Goal: Transaction & Acquisition: Book appointment/travel/reservation

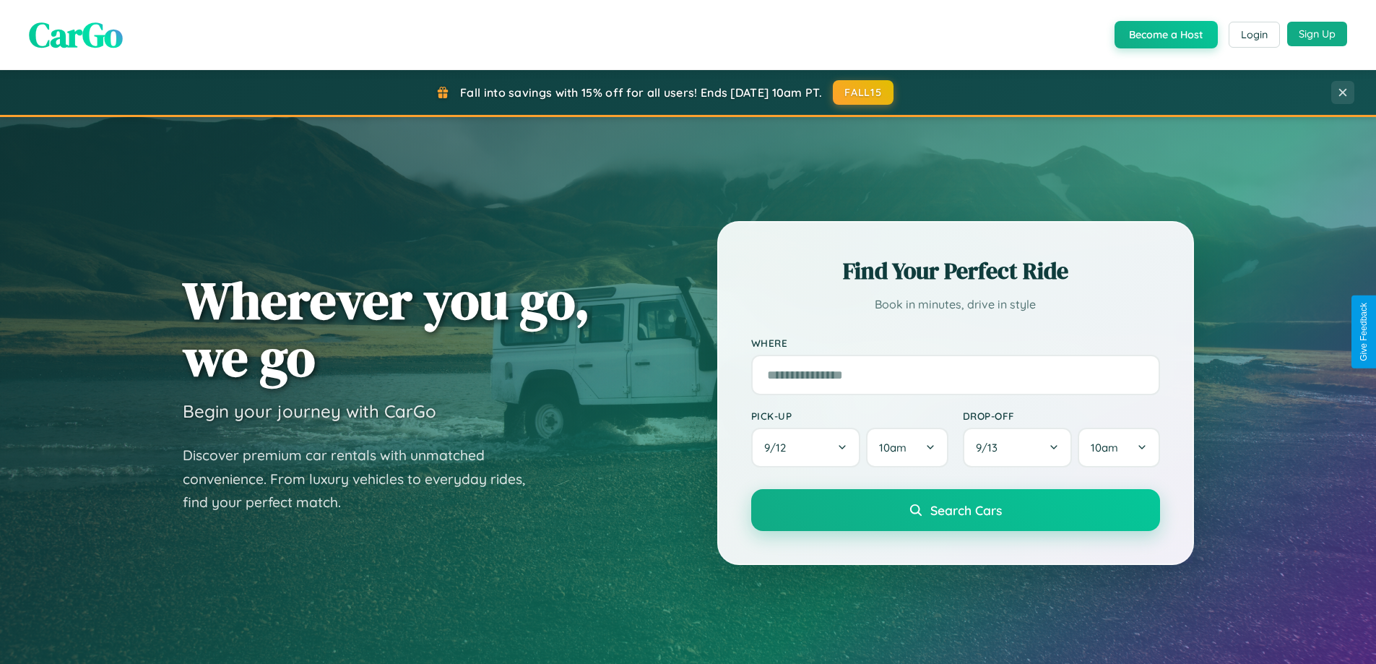
click at [1317, 34] on button "Sign Up" at bounding box center [1317, 34] width 60 height 25
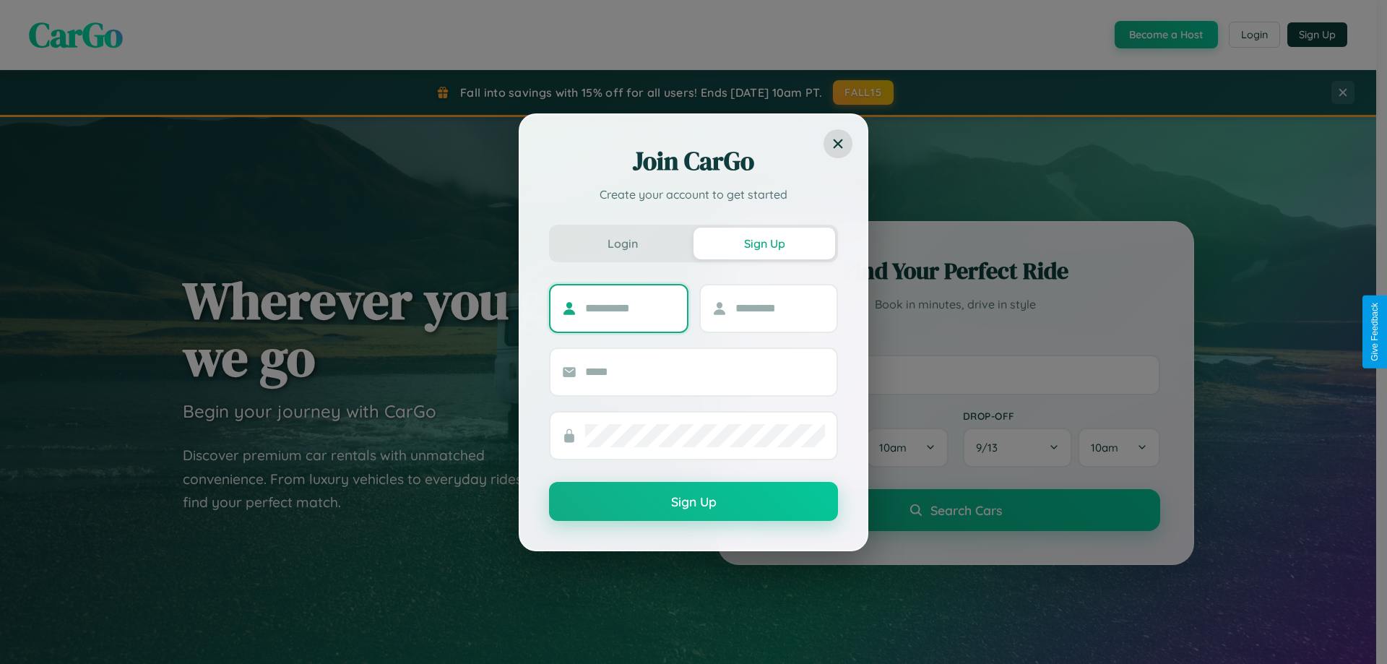
click at [630, 308] on input "text" at bounding box center [630, 308] width 90 height 23
type input "******"
click at [779, 308] on input "text" at bounding box center [780, 308] width 90 height 23
type input "*****"
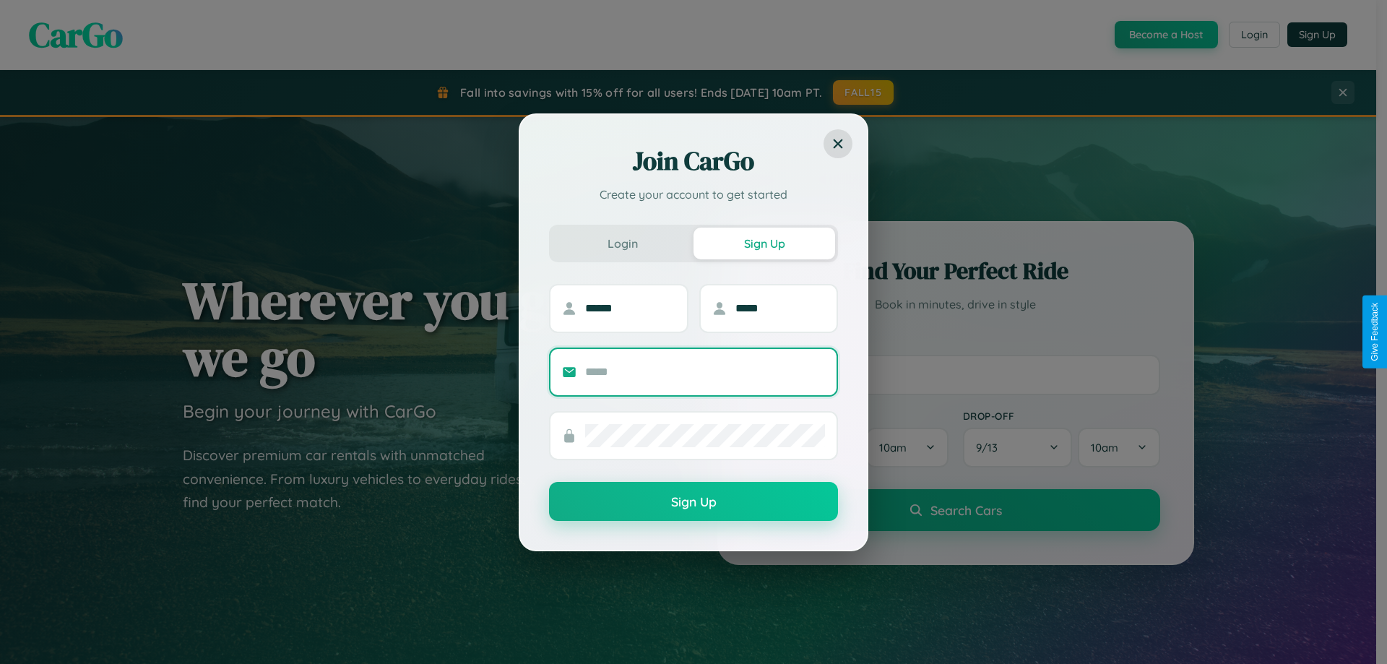
click at [705, 371] on input "text" at bounding box center [705, 371] width 240 height 23
type input "**********"
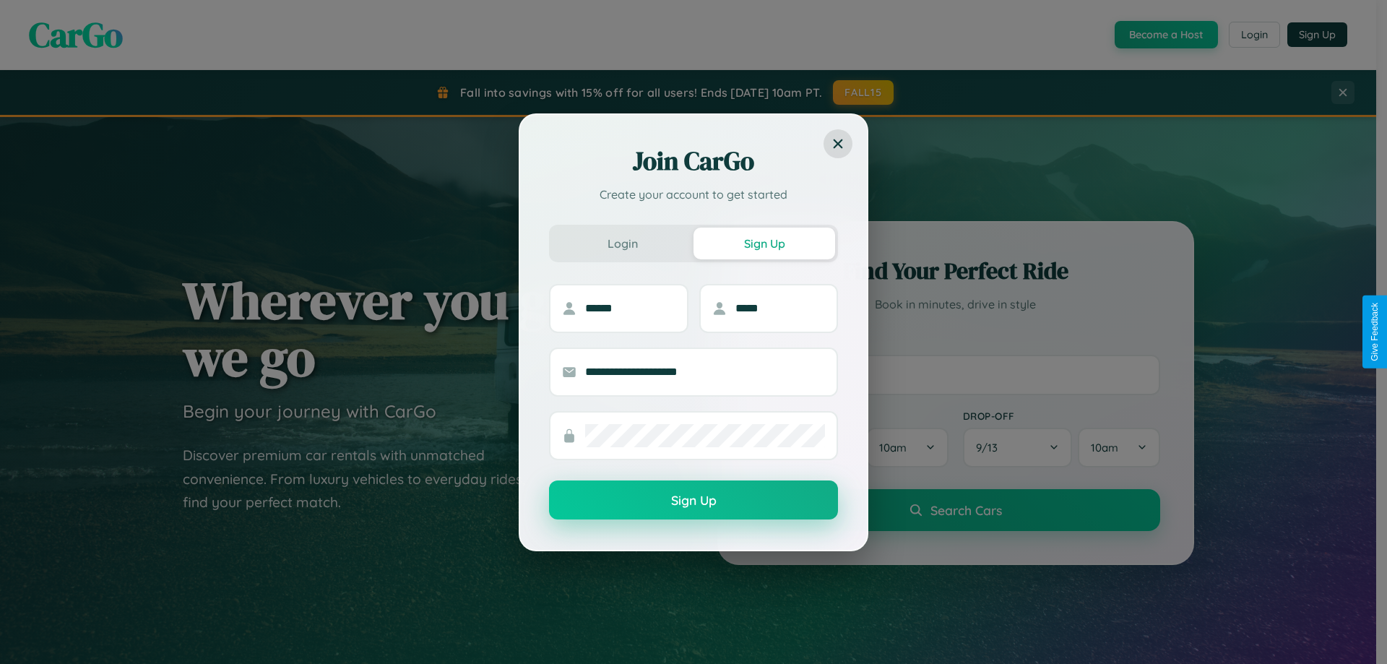
click at [693, 500] on button "Sign Up" at bounding box center [693, 499] width 289 height 39
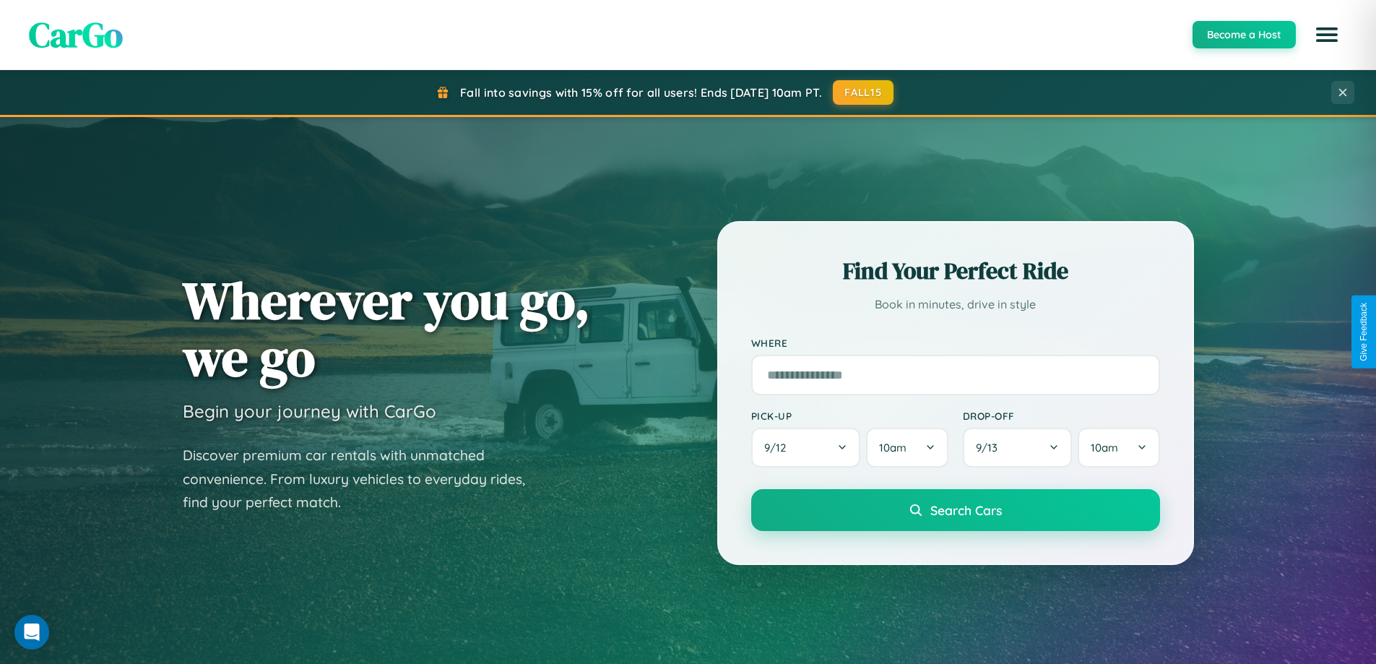
scroll to position [2779, 0]
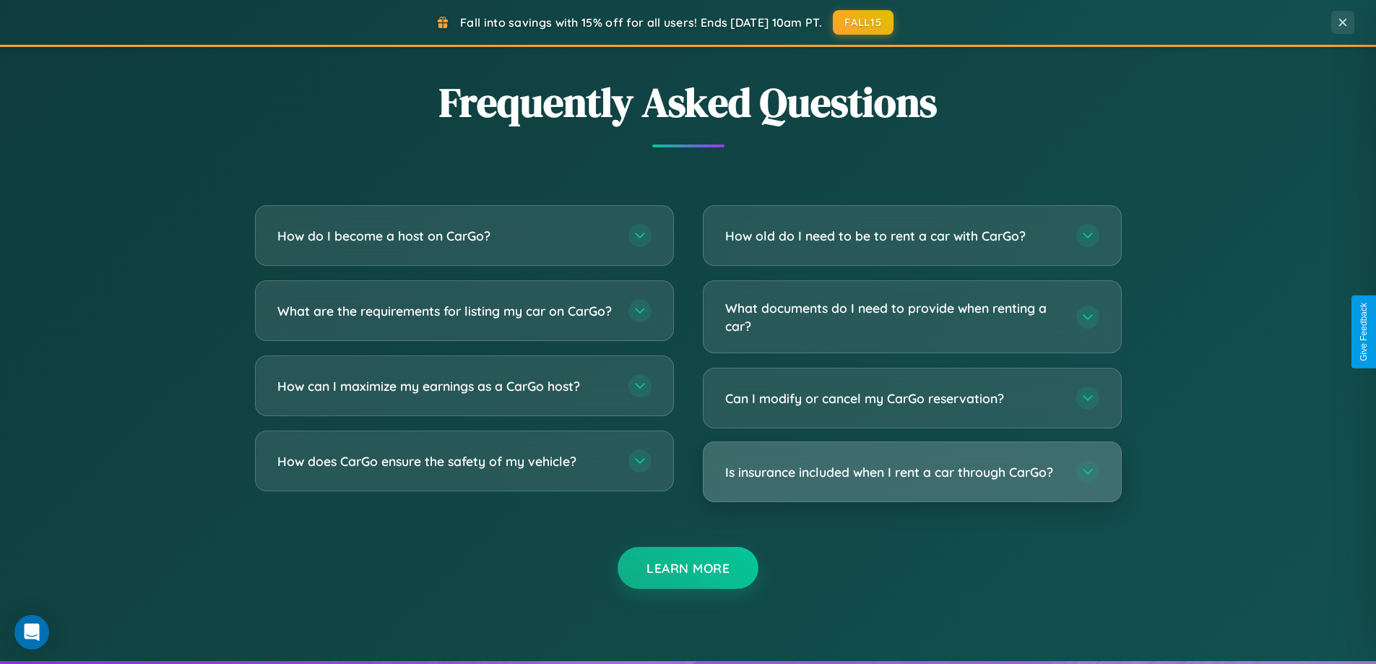
click at [911, 472] on h3 "Is insurance included when I rent a car through CarGo?" at bounding box center [893, 472] width 337 height 18
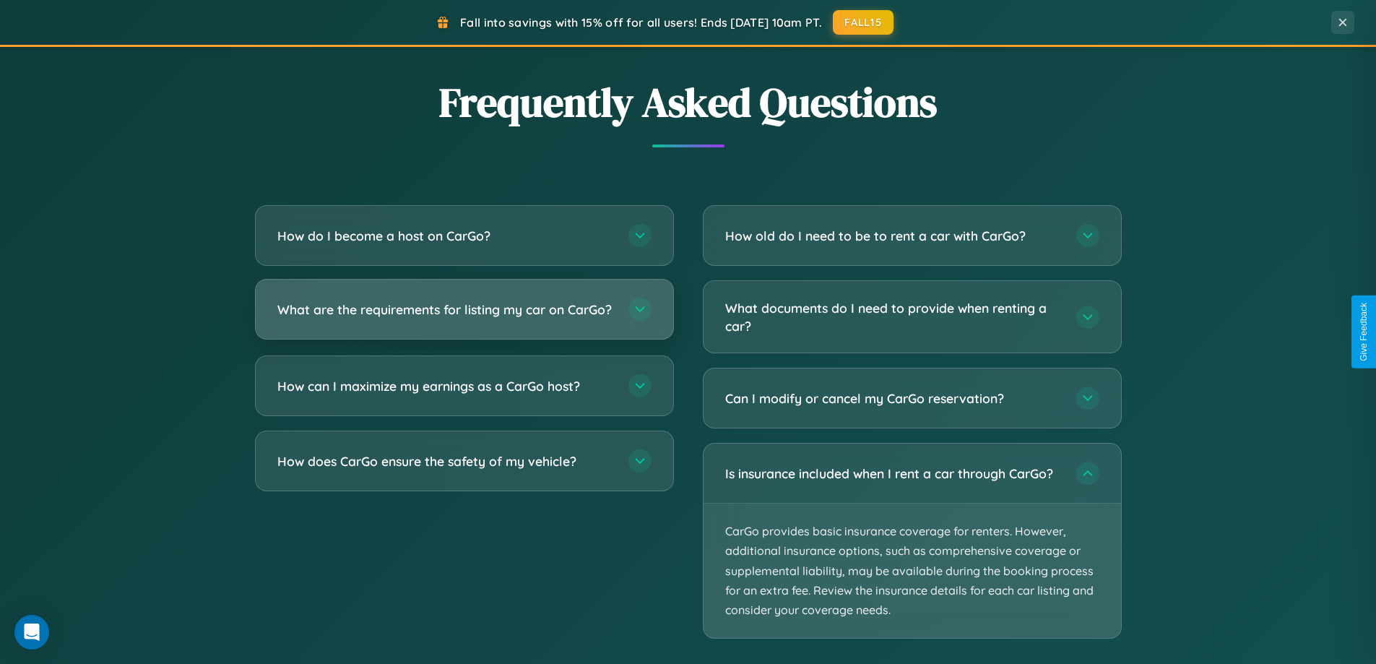
click at [464, 316] on h3 "What are the requirements for listing my car on CarGo?" at bounding box center [445, 309] width 337 height 18
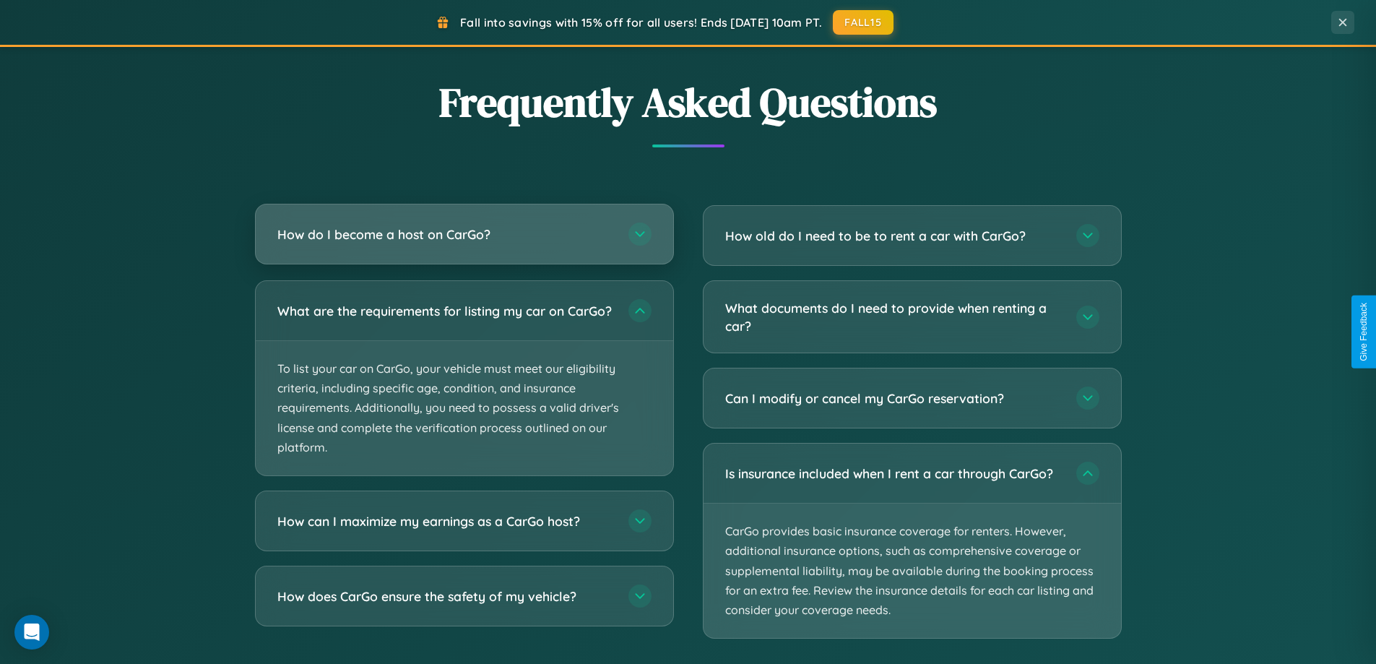
click at [464, 234] on h3 "How do I become a host on CarGo?" at bounding box center [445, 234] width 337 height 18
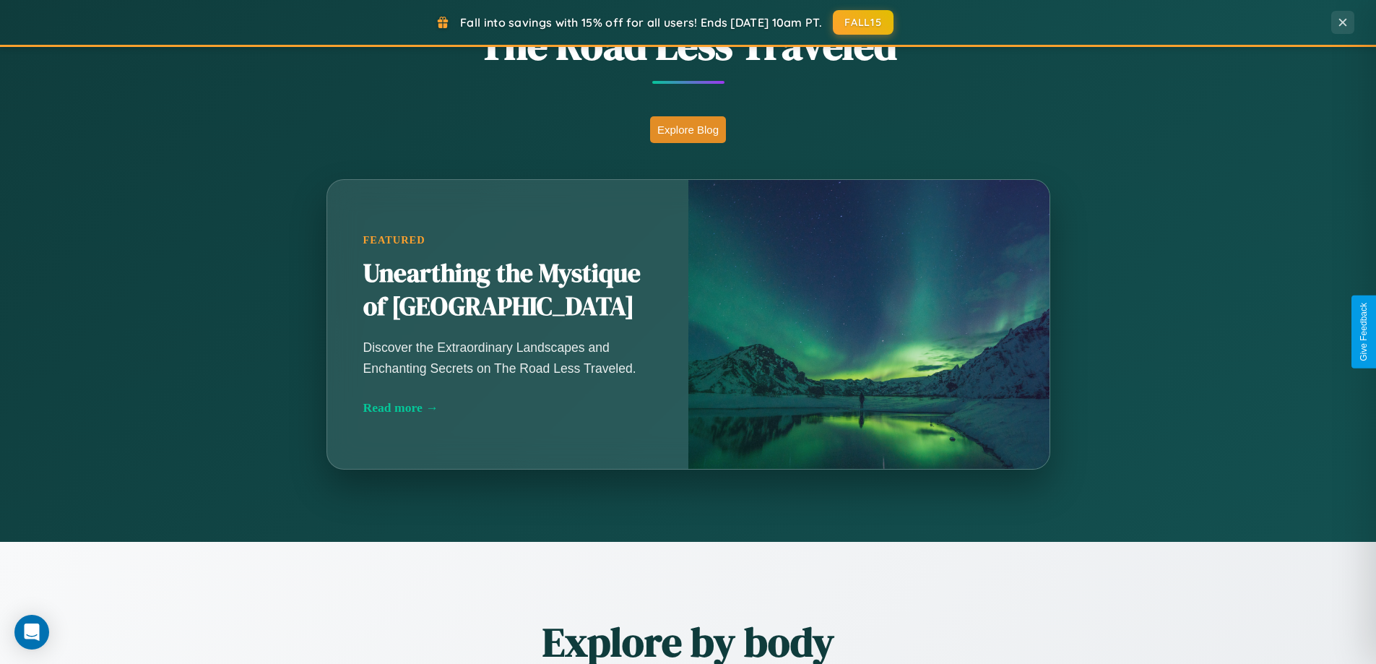
scroll to position [623, 0]
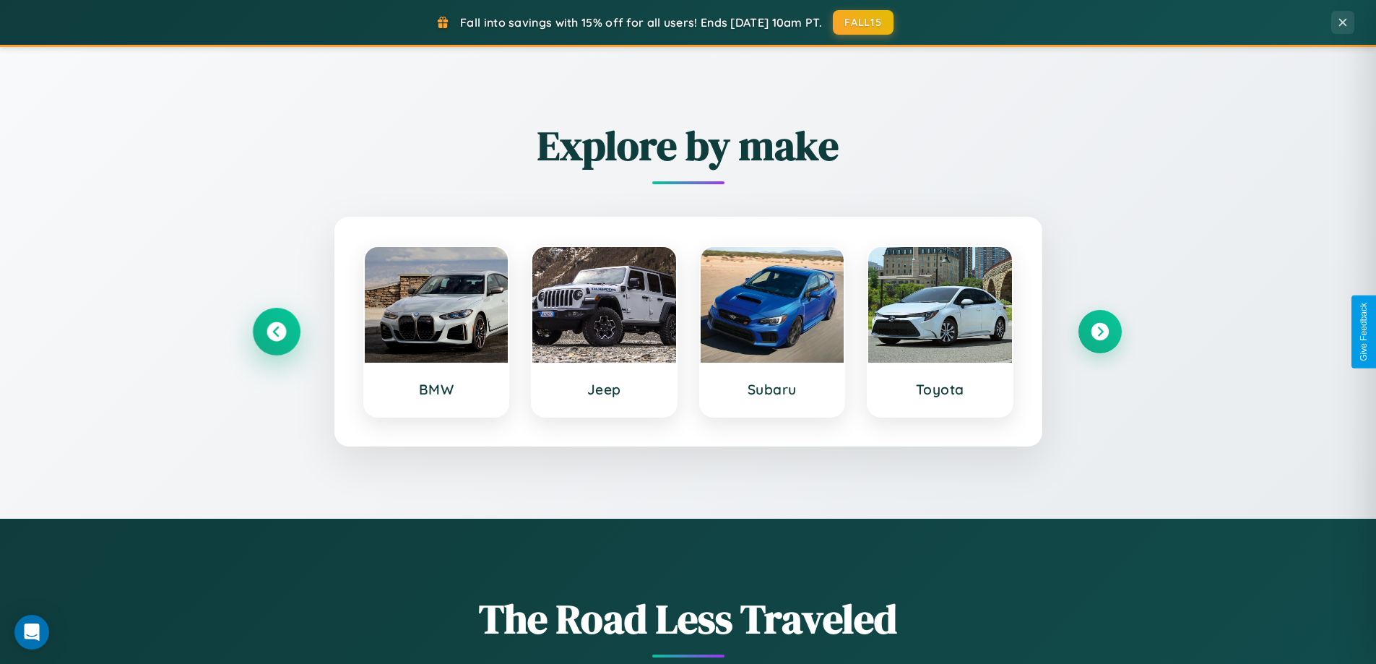
click at [276, 331] on icon at bounding box center [275, 331] width 19 height 19
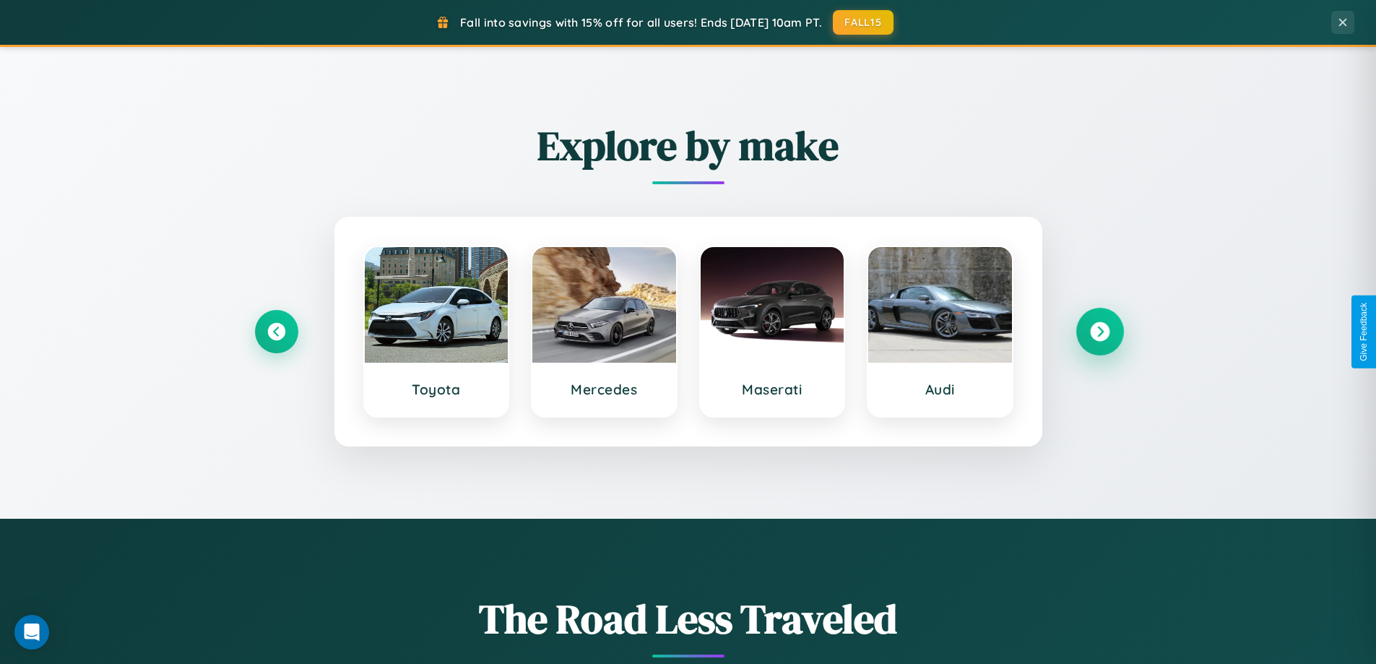
click at [1099, 331] on icon at bounding box center [1099, 331] width 19 height 19
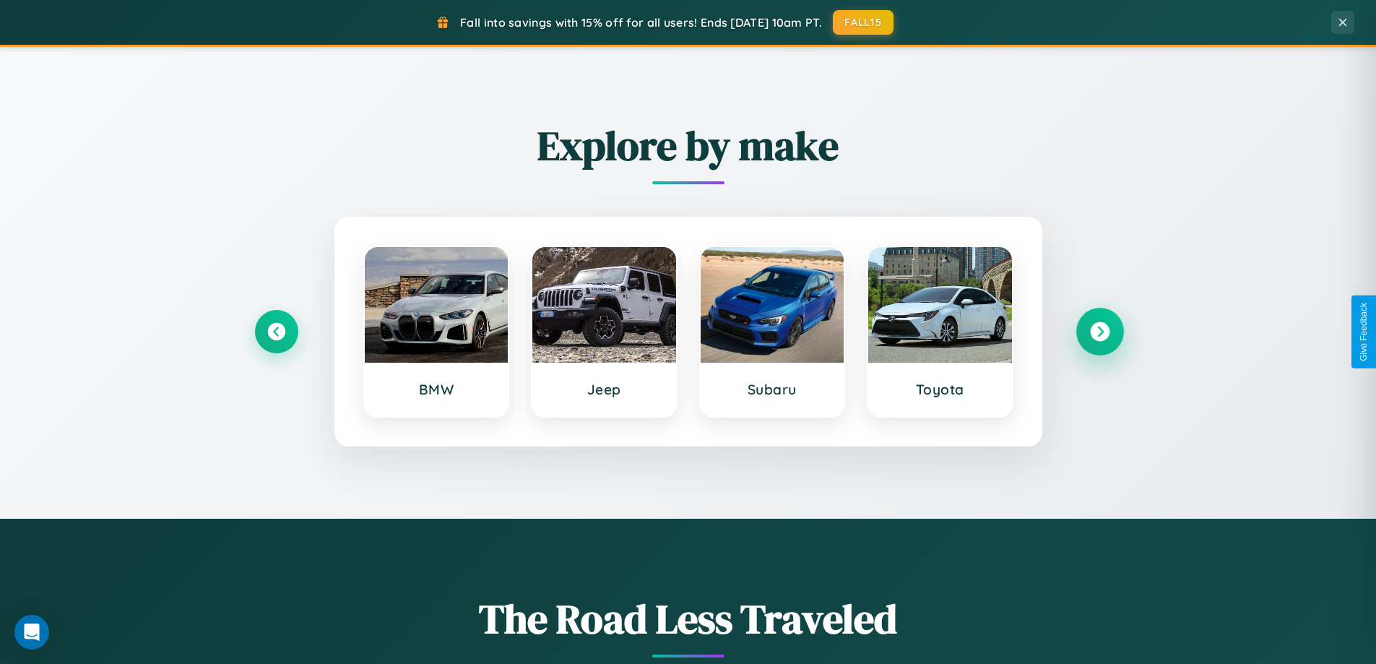
click at [1099, 331] on icon at bounding box center [1099, 331] width 19 height 19
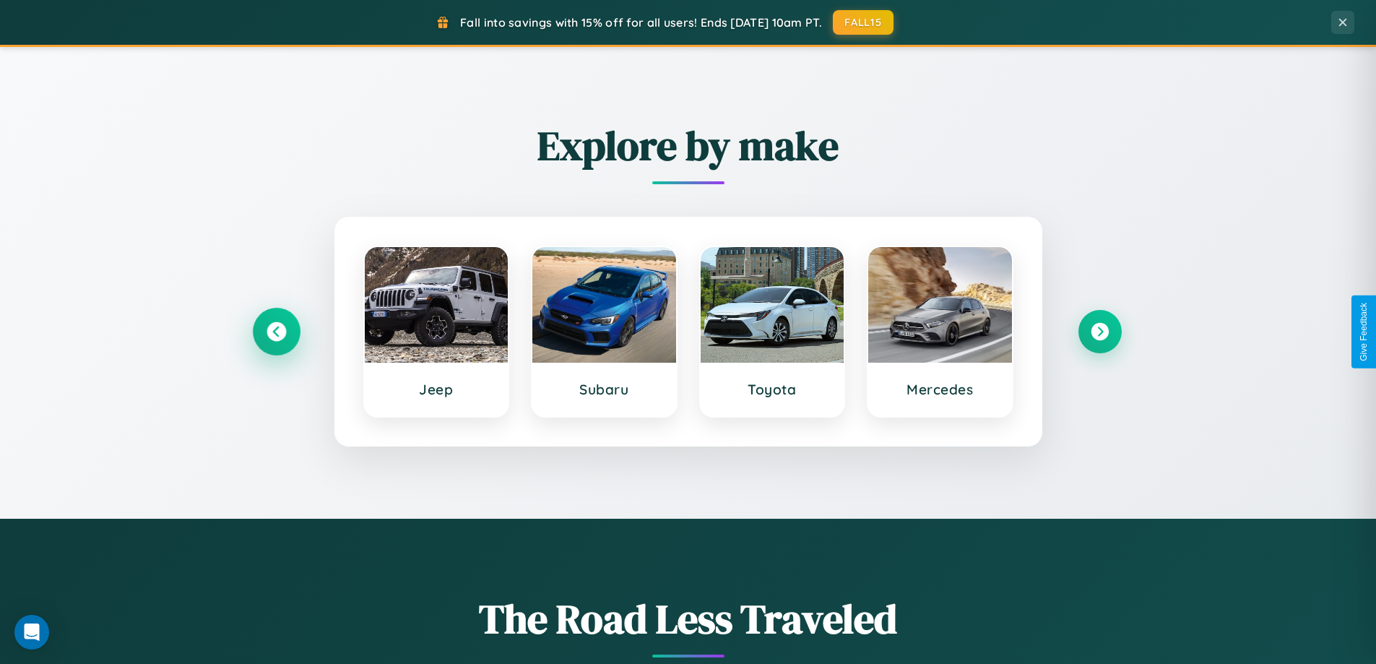
click at [276, 331] on icon at bounding box center [275, 331] width 19 height 19
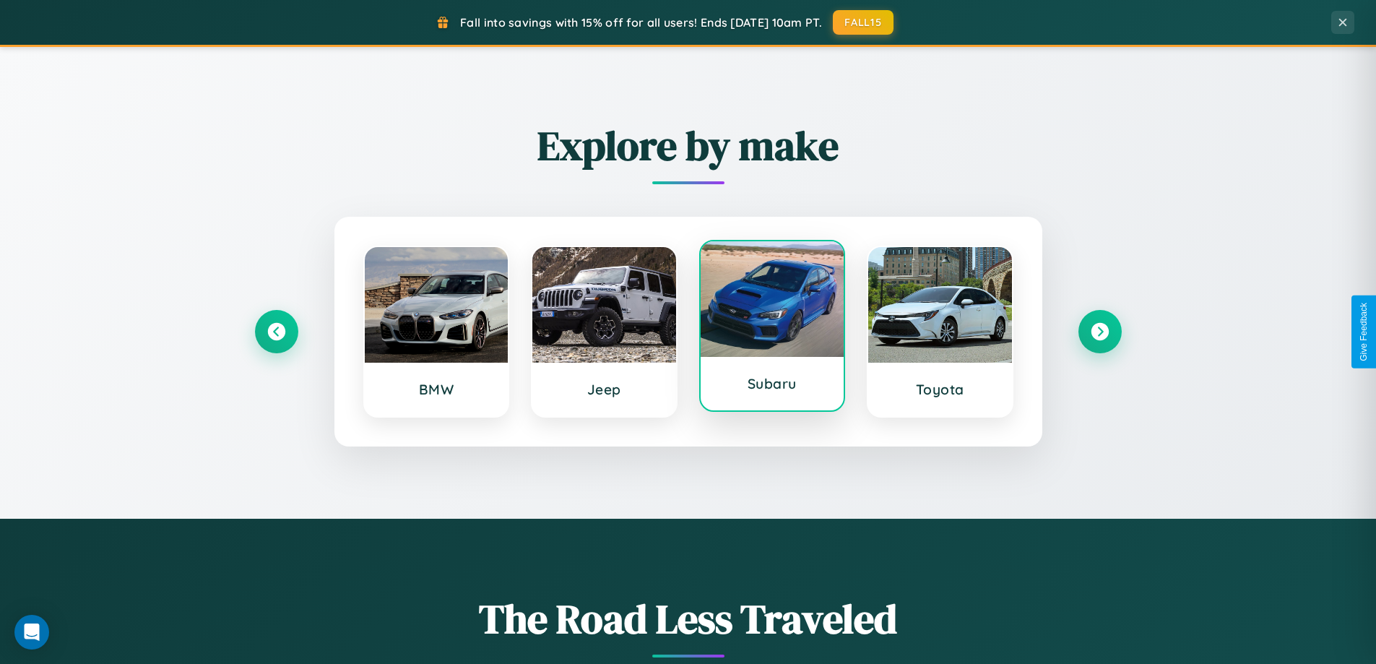
click at [771, 331] on div at bounding box center [773, 299] width 144 height 116
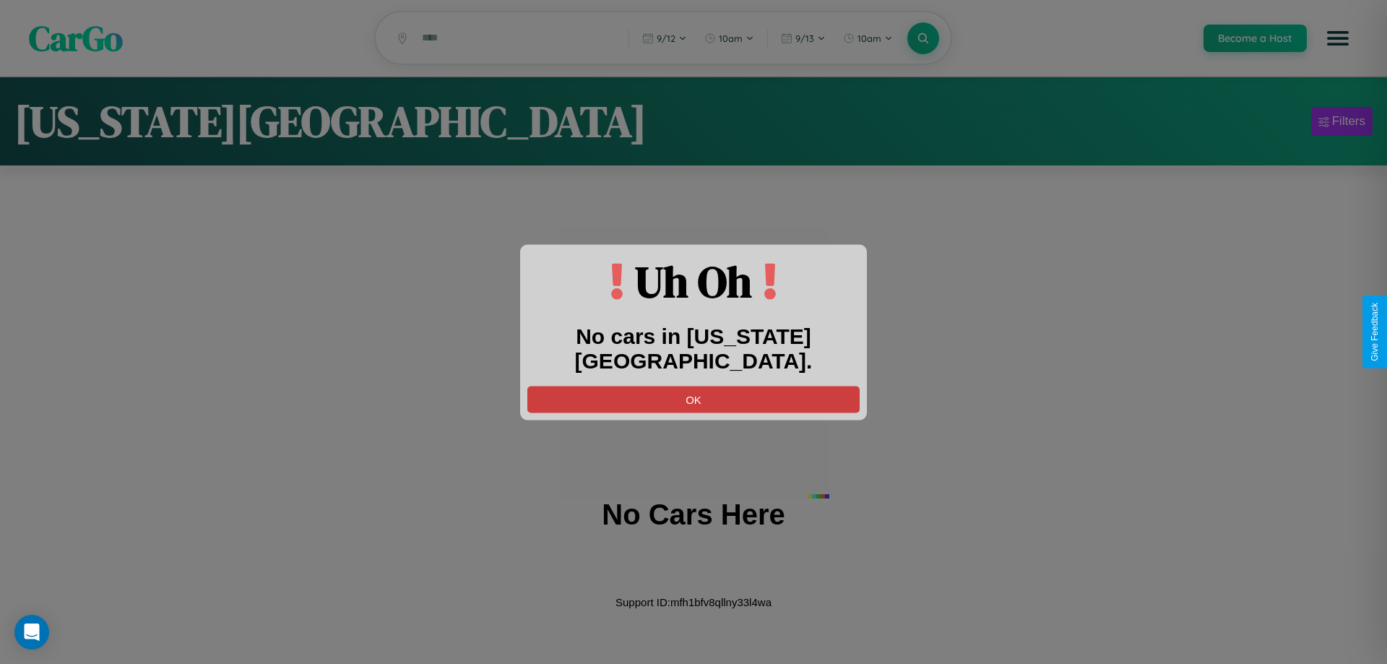
click at [693, 386] on button "OK" at bounding box center [693, 399] width 332 height 27
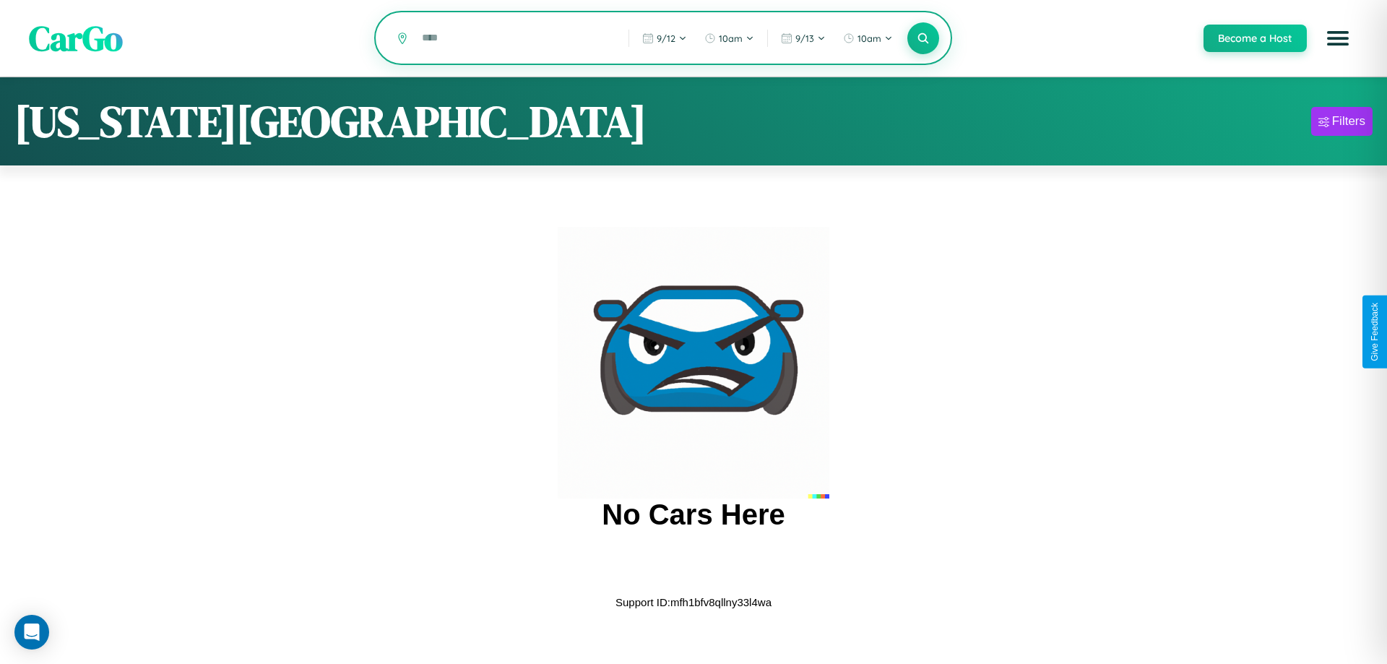
click at [514, 39] on input "text" at bounding box center [514, 37] width 199 height 25
click at [922, 39] on icon at bounding box center [923, 38] width 14 height 14
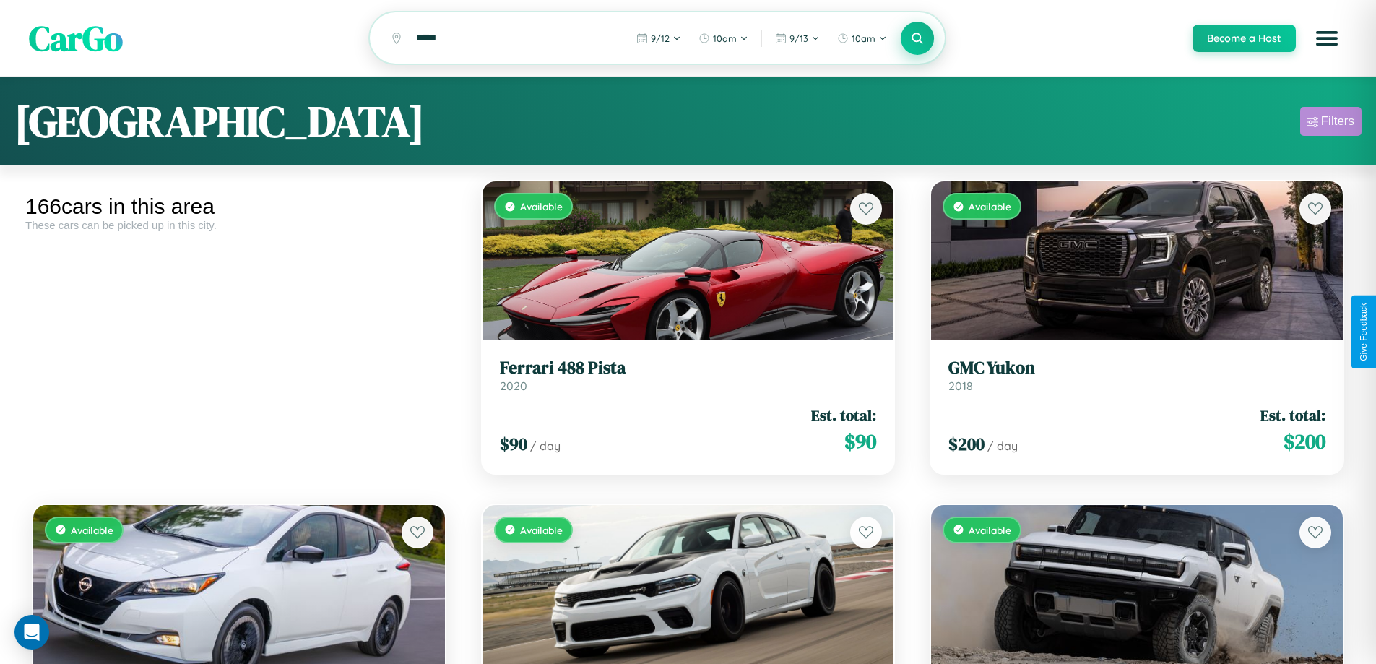
click at [1330, 123] on div "Filters" at bounding box center [1337, 121] width 33 height 14
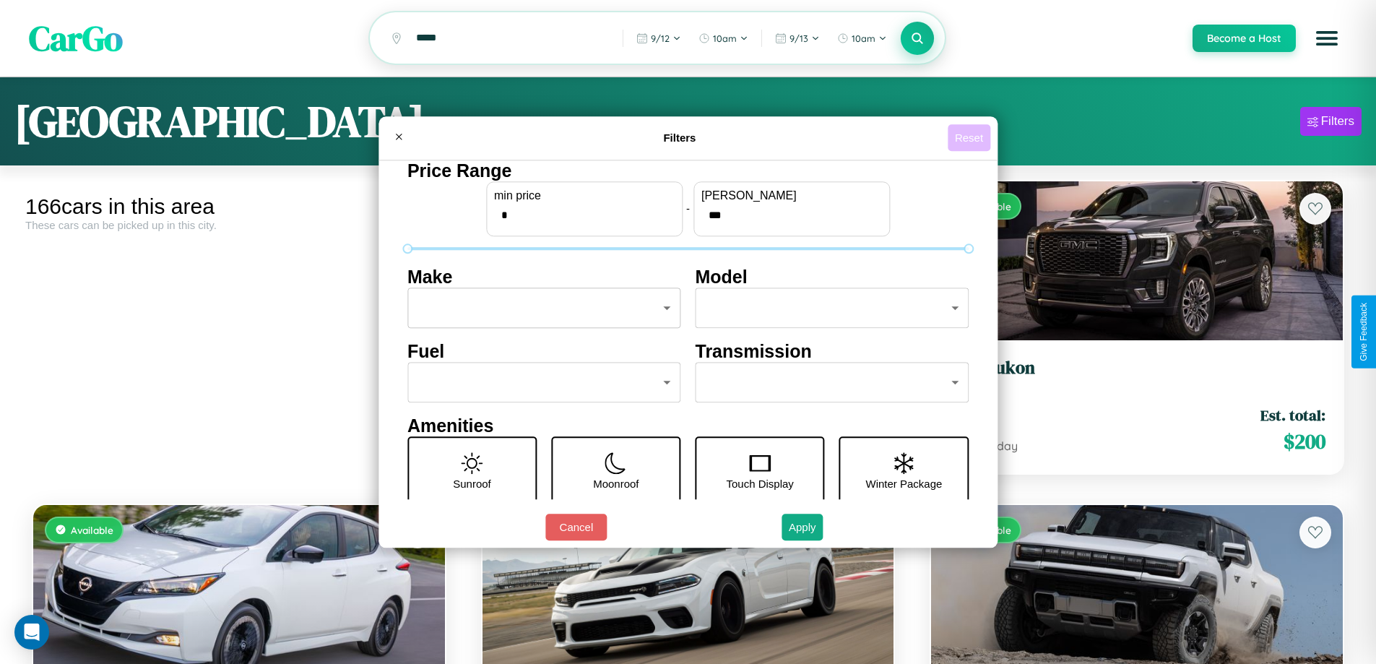
click at [971, 137] on button "Reset" at bounding box center [969, 137] width 43 height 27
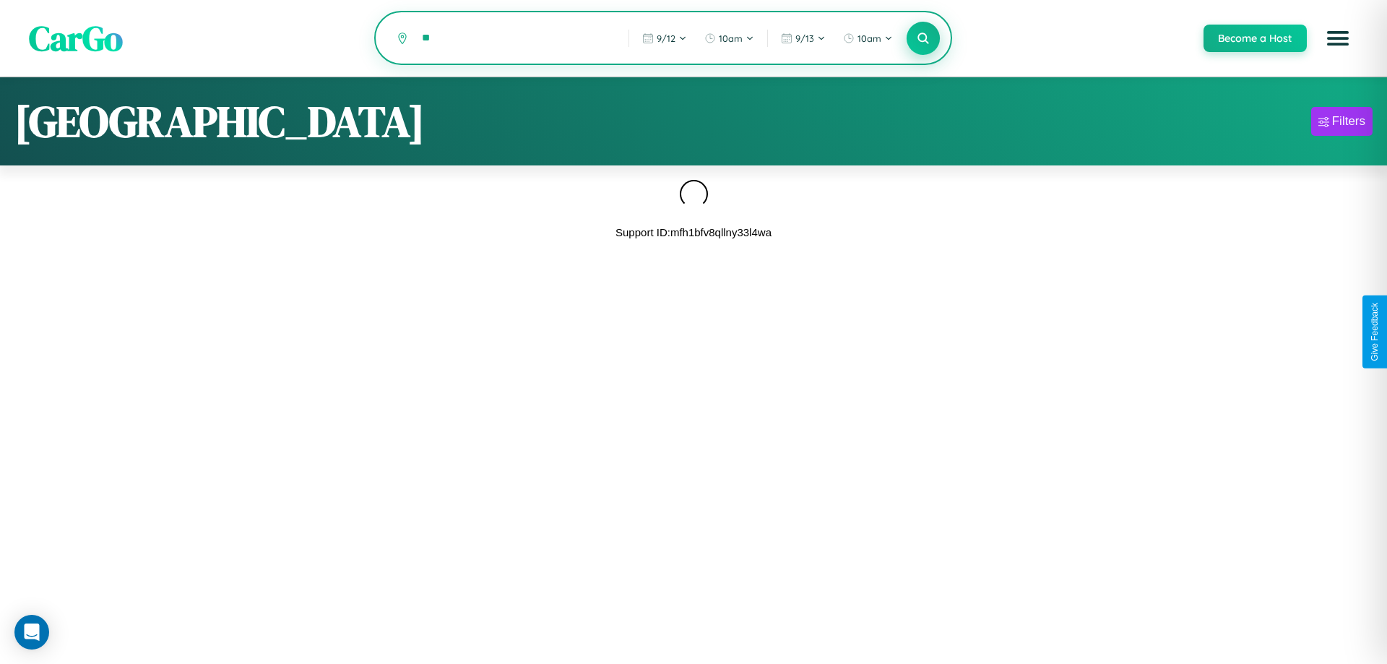
type input "*"
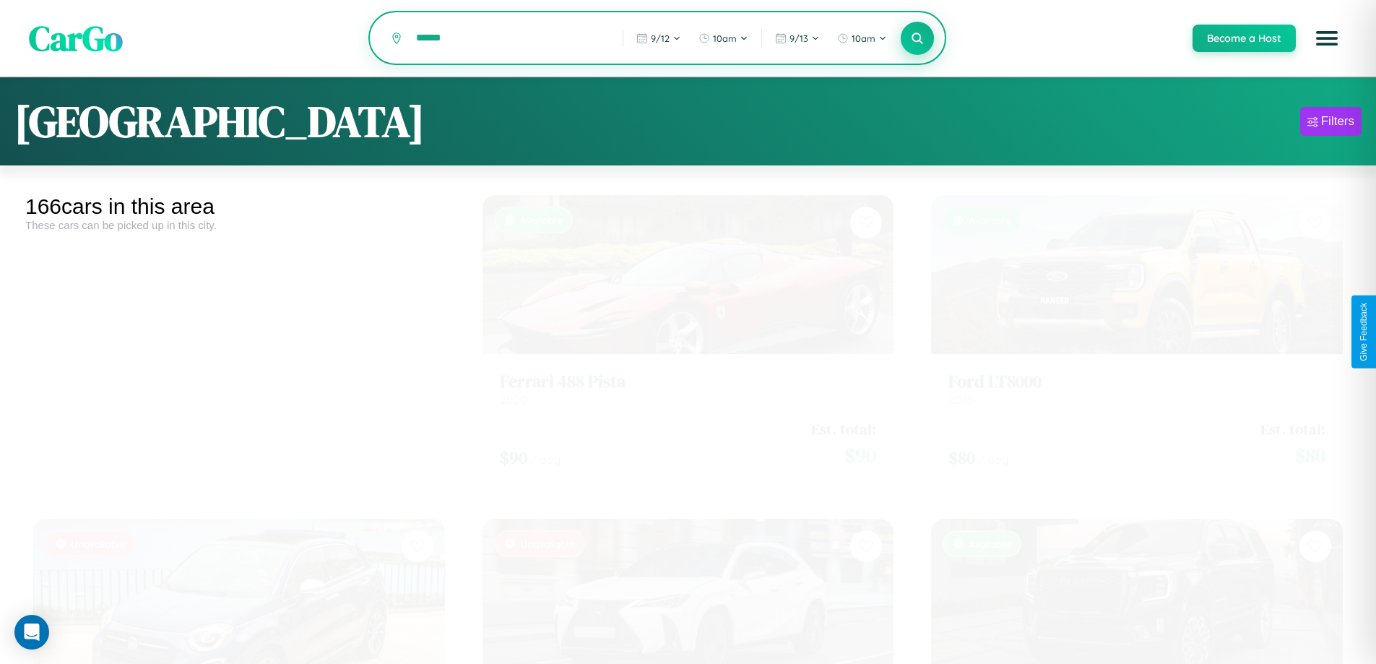
type input "******"
click at [916, 39] on icon at bounding box center [918, 38] width 14 height 14
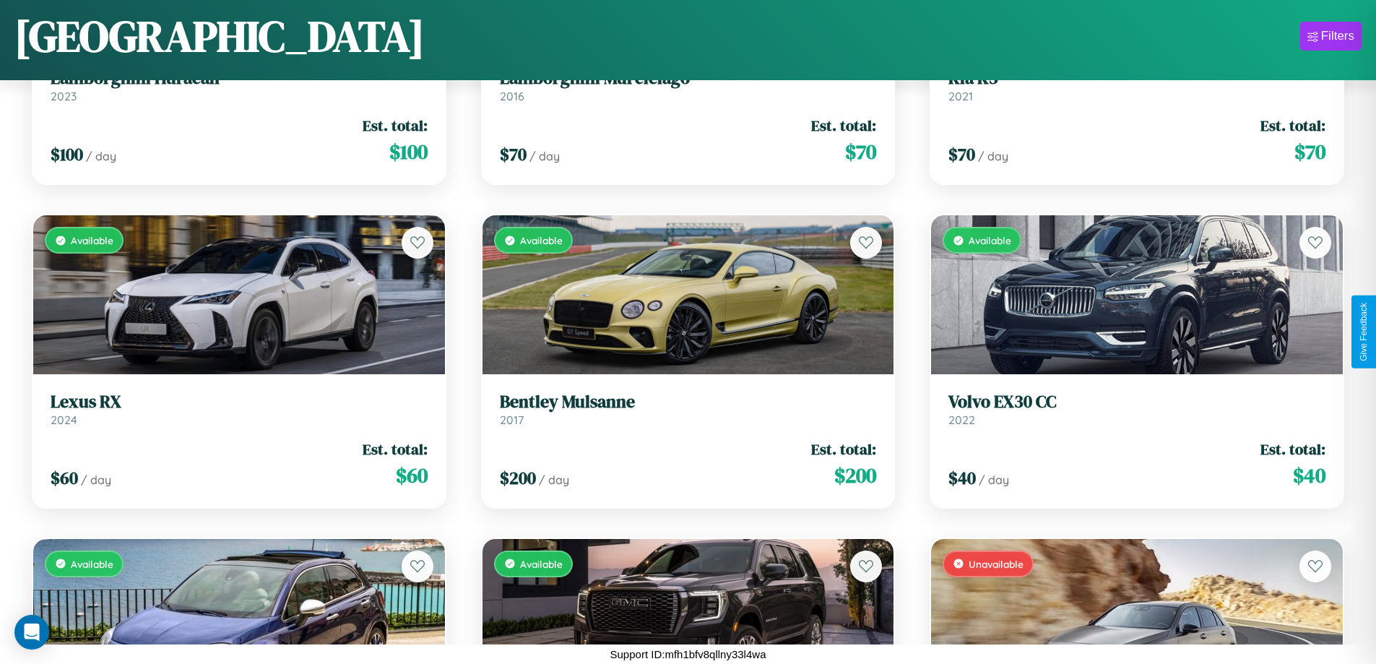
scroll to position [17021, 0]
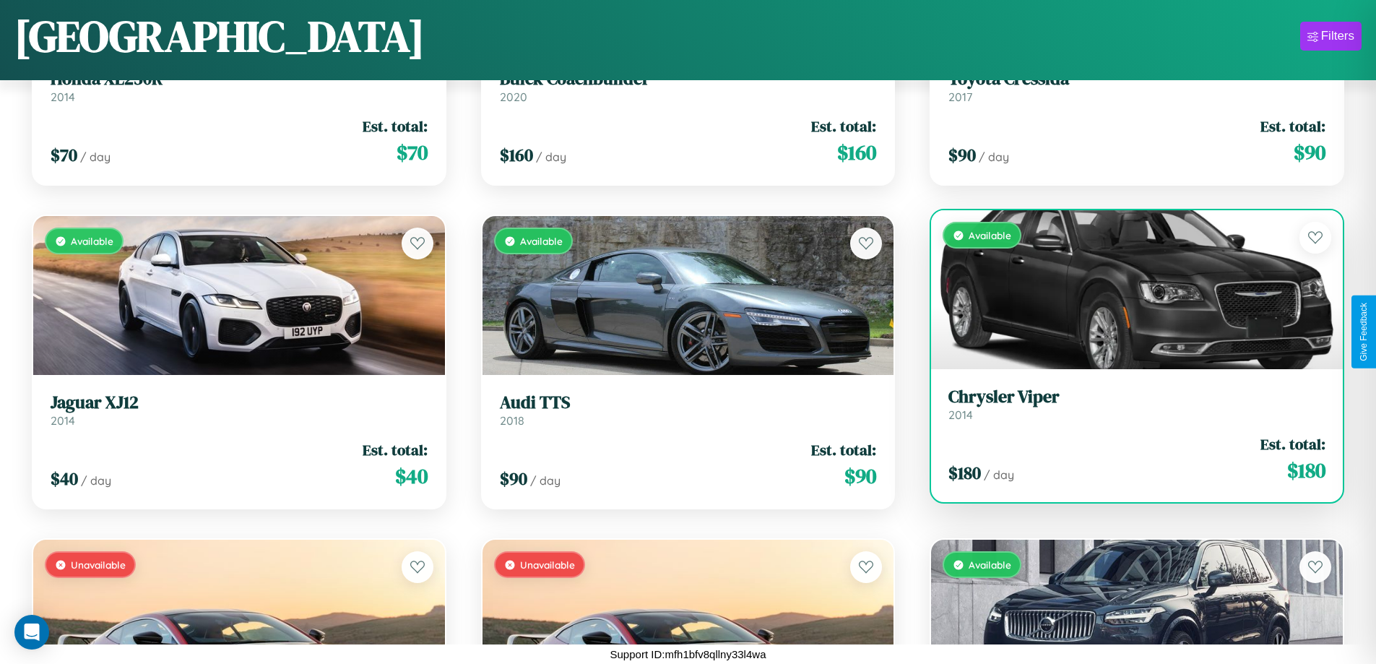
click at [1127, 290] on div "Available" at bounding box center [1137, 289] width 412 height 159
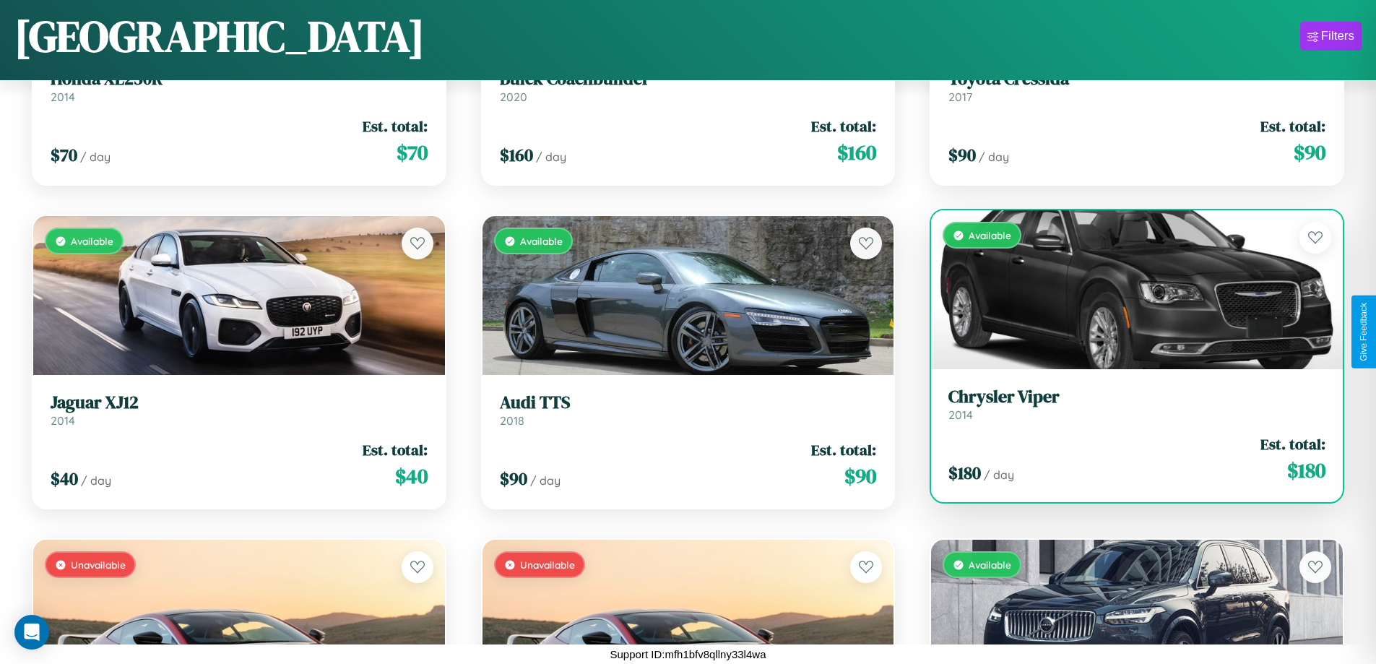
click at [1127, 290] on div "Available" at bounding box center [1137, 289] width 412 height 159
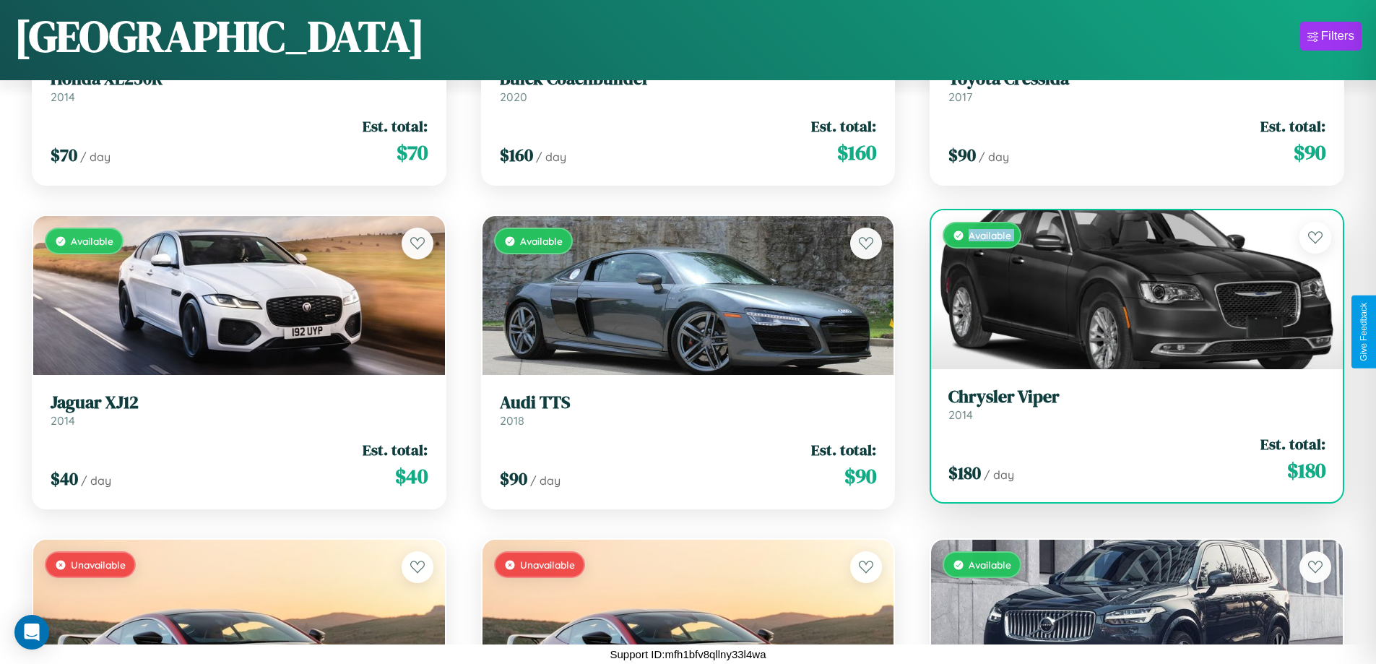
click at [1127, 290] on div "Available" at bounding box center [1137, 289] width 412 height 159
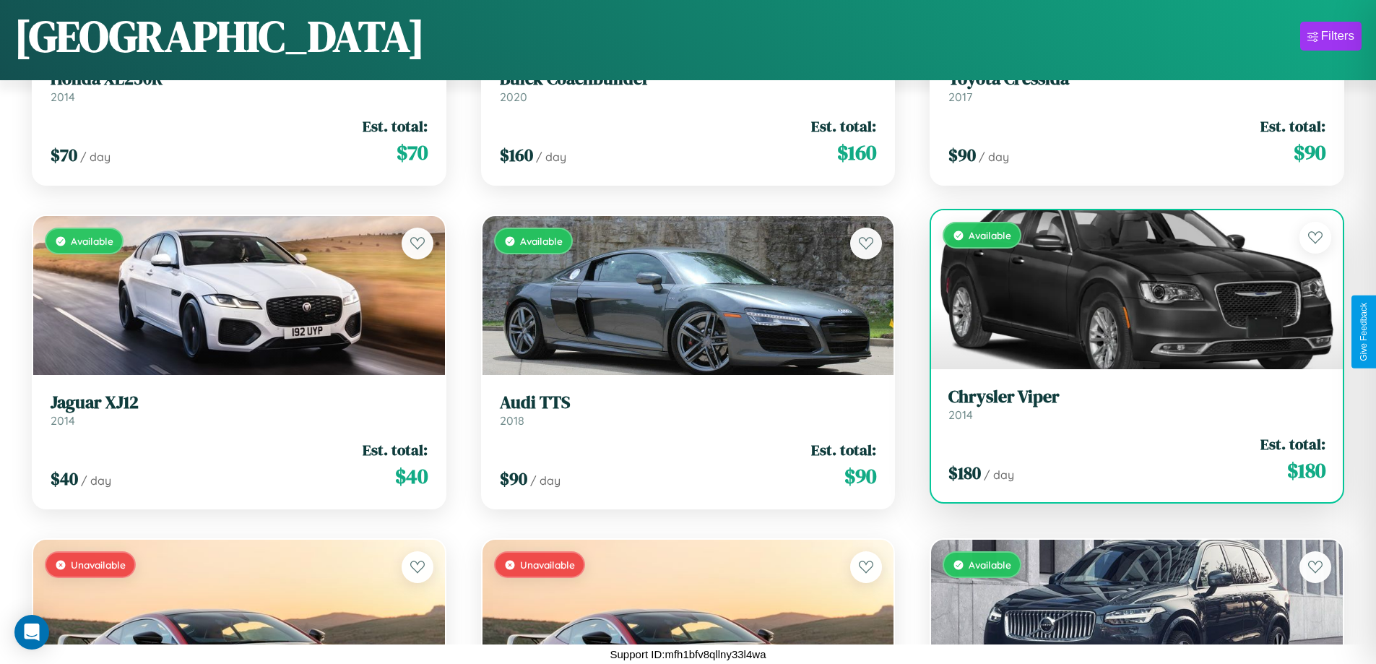
click at [1127, 290] on div "Available" at bounding box center [1137, 289] width 412 height 159
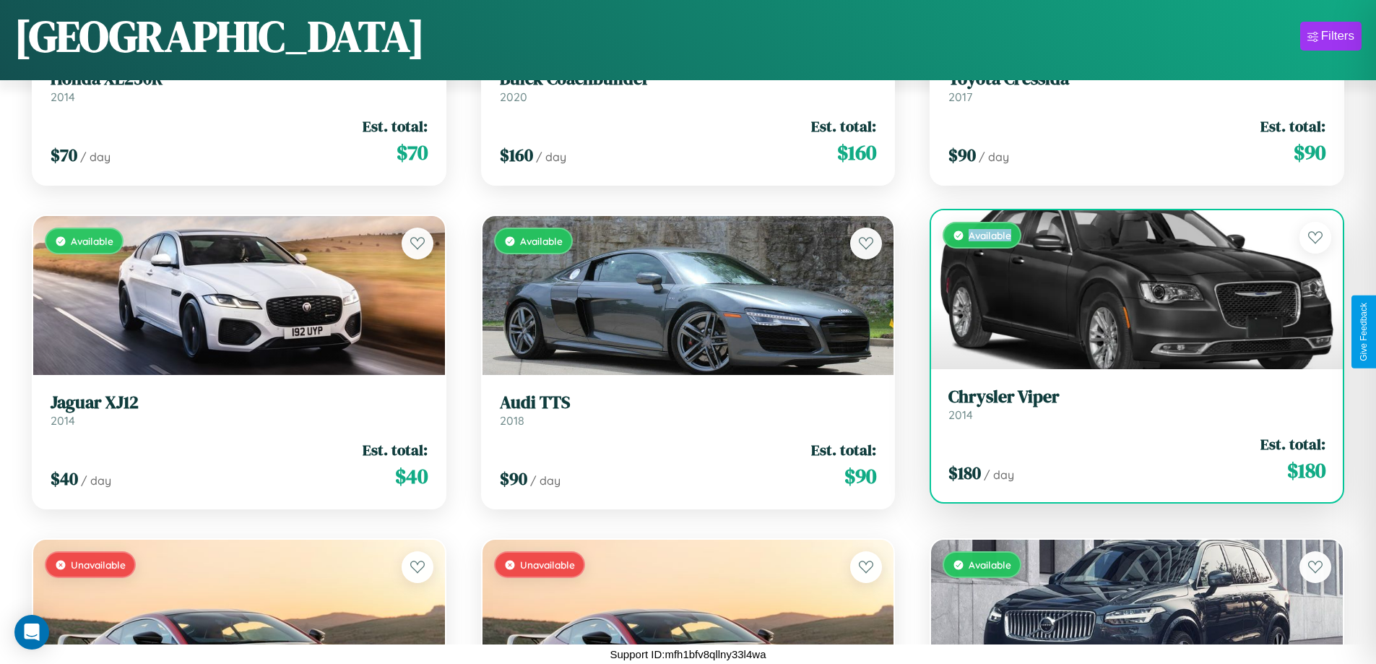
click at [1127, 290] on div "Available" at bounding box center [1137, 289] width 412 height 159
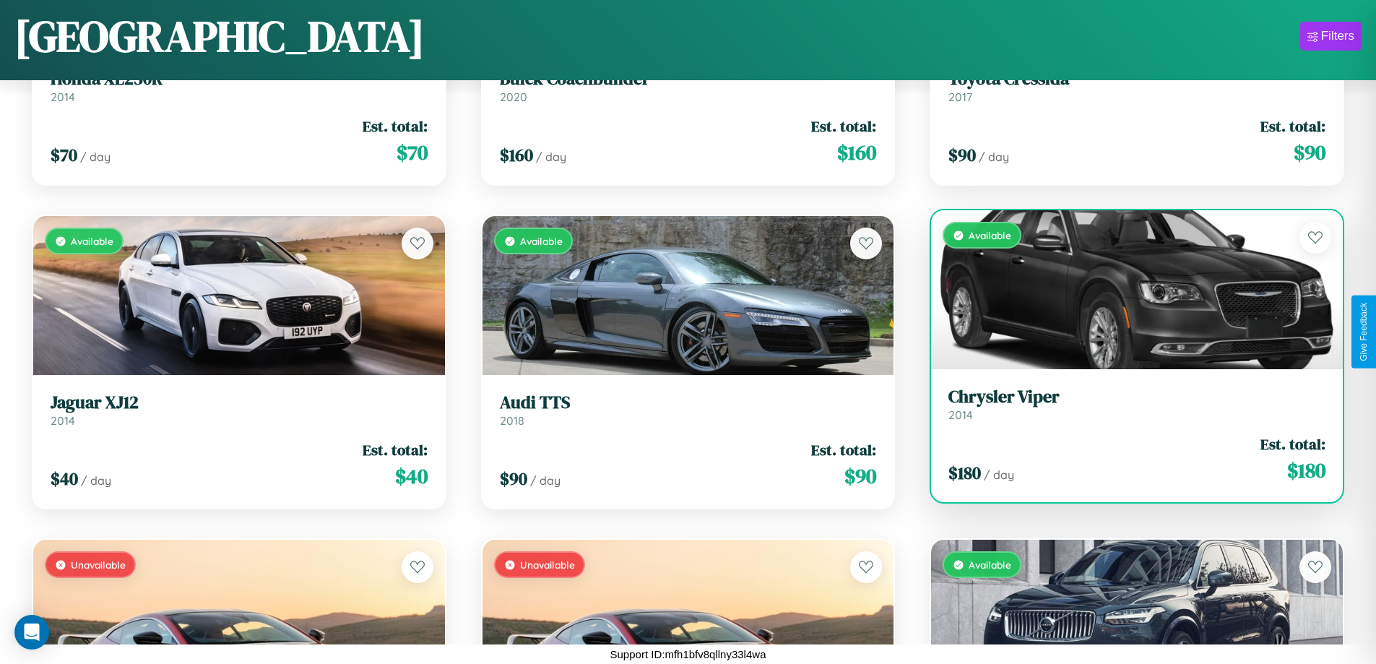
click at [1127, 404] on h3 "Chrysler Viper" at bounding box center [1136, 396] width 377 height 21
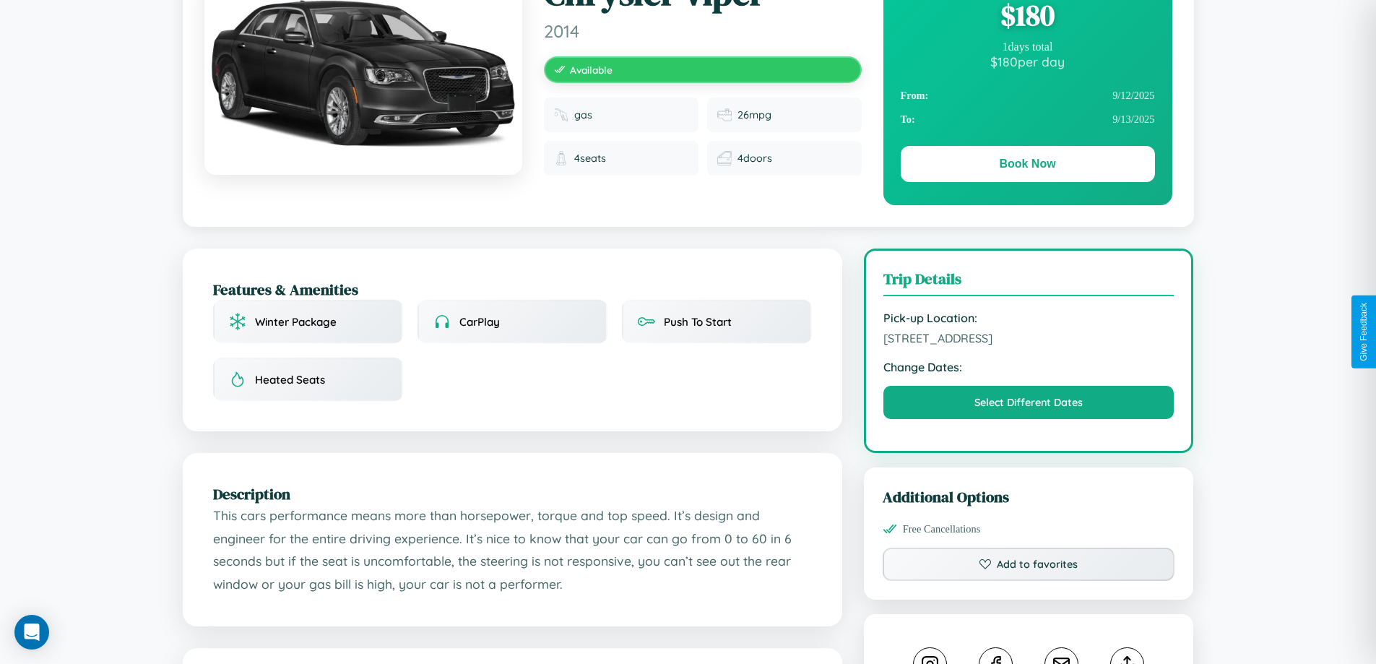
scroll to position [149, 0]
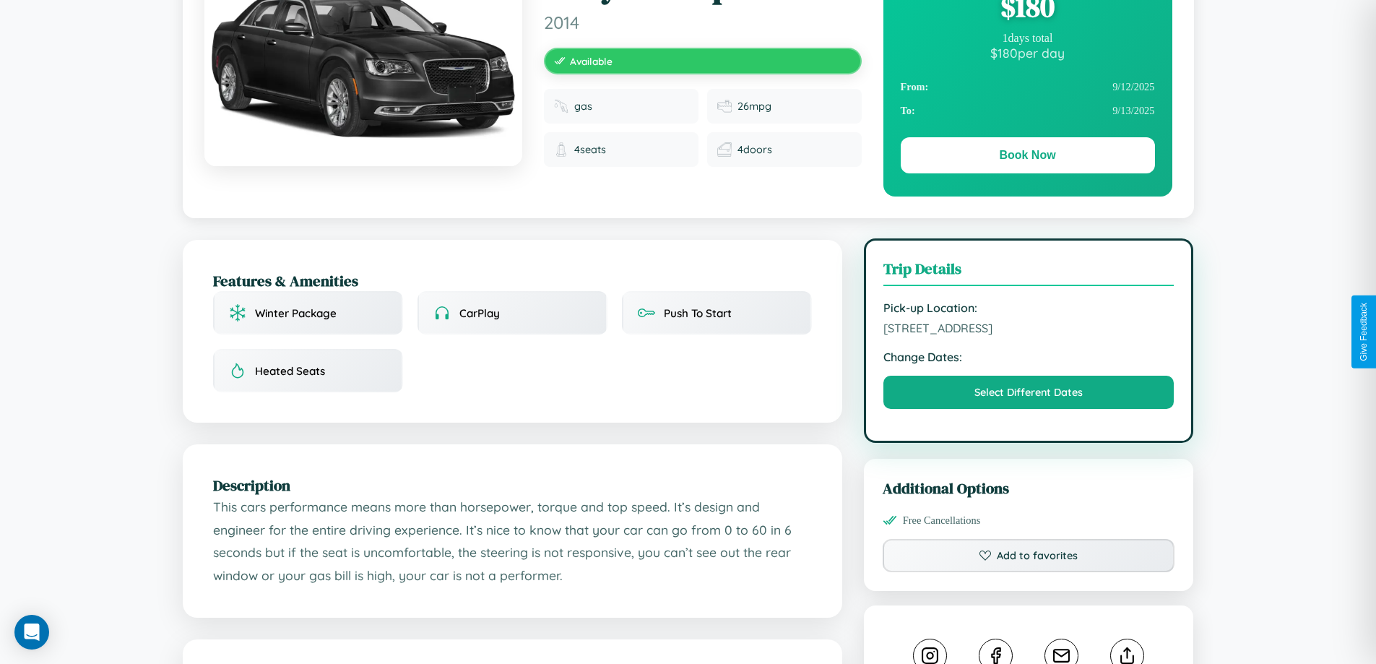
click at [1028, 330] on span "6533 Center Street Mumbai Maharashtra 11640 India" at bounding box center [1028, 328] width 291 height 14
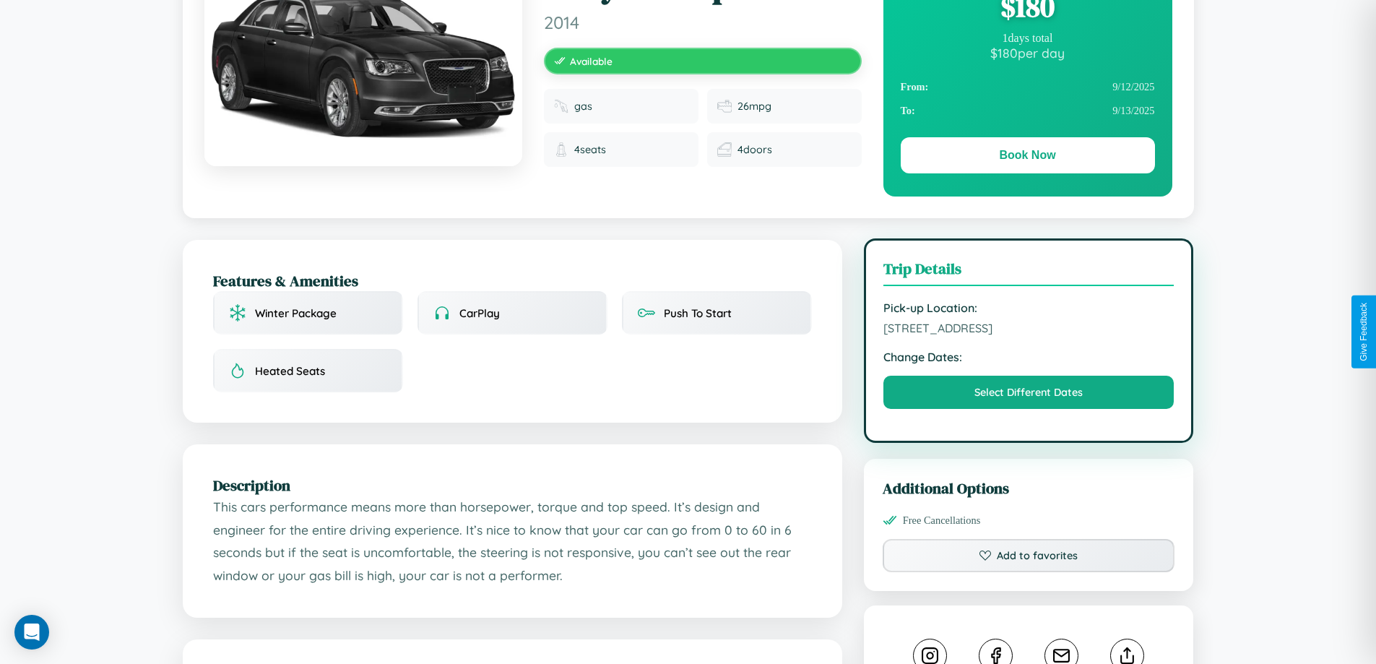
click at [1028, 330] on span "6533 Center Street Mumbai Maharashtra 11640 India" at bounding box center [1028, 328] width 291 height 14
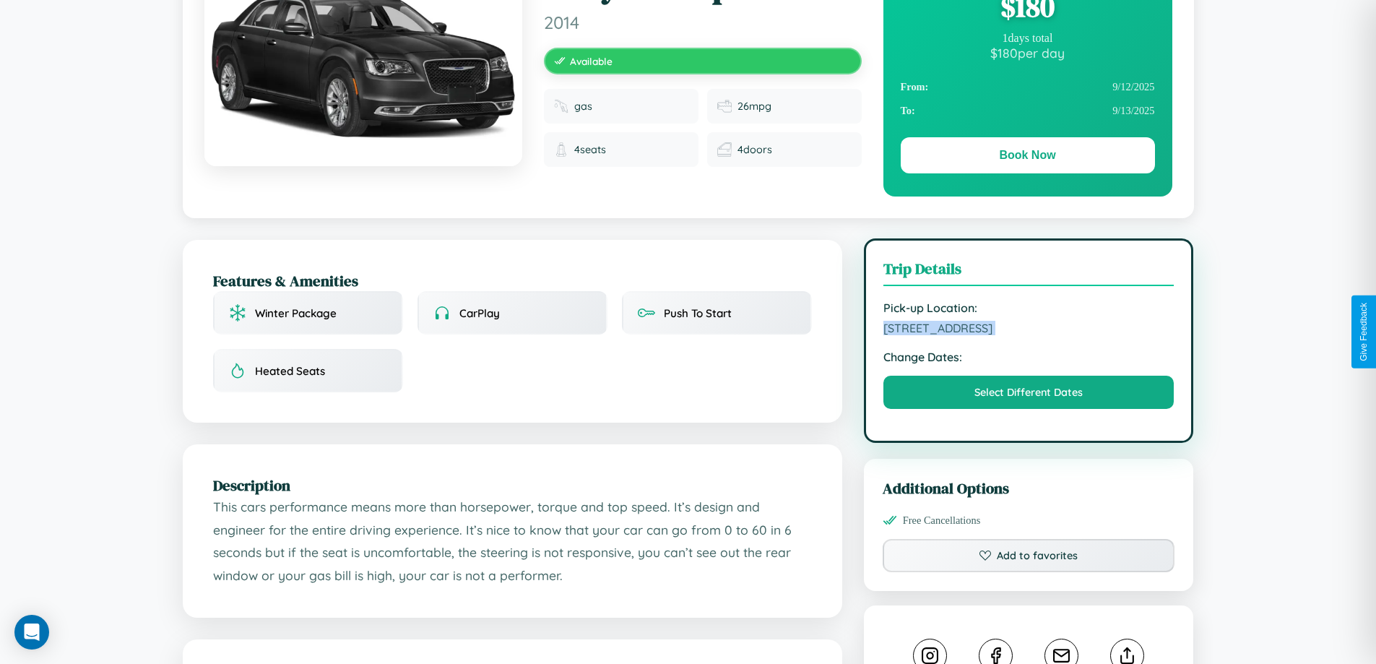
click at [1028, 330] on span "6533 Center Street Mumbai Maharashtra 11640 India" at bounding box center [1028, 328] width 291 height 14
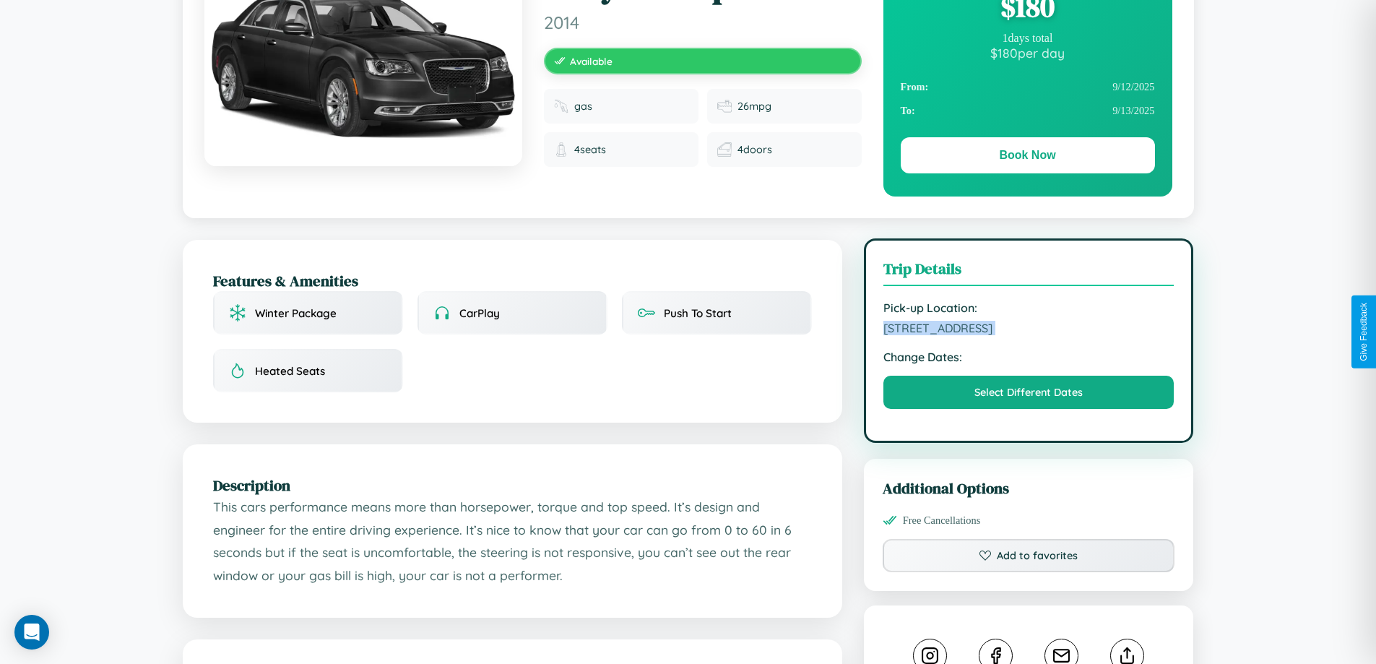
click at [1028, 330] on span "6533 Center Street Mumbai Maharashtra 11640 India" at bounding box center [1028, 328] width 291 height 14
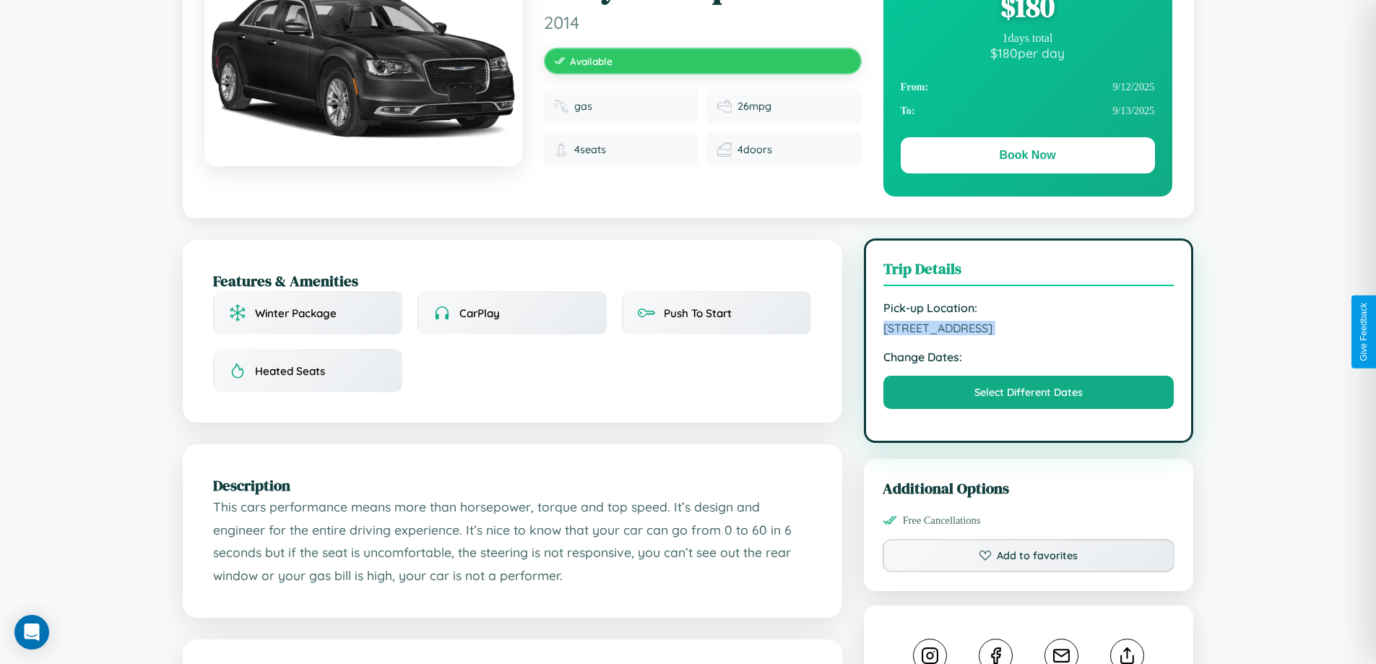
click at [1028, 330] on span "6533 Center Street Mumbai Maharashtra 11640 India" at bounding box center [1028, 328] width 291 height 14
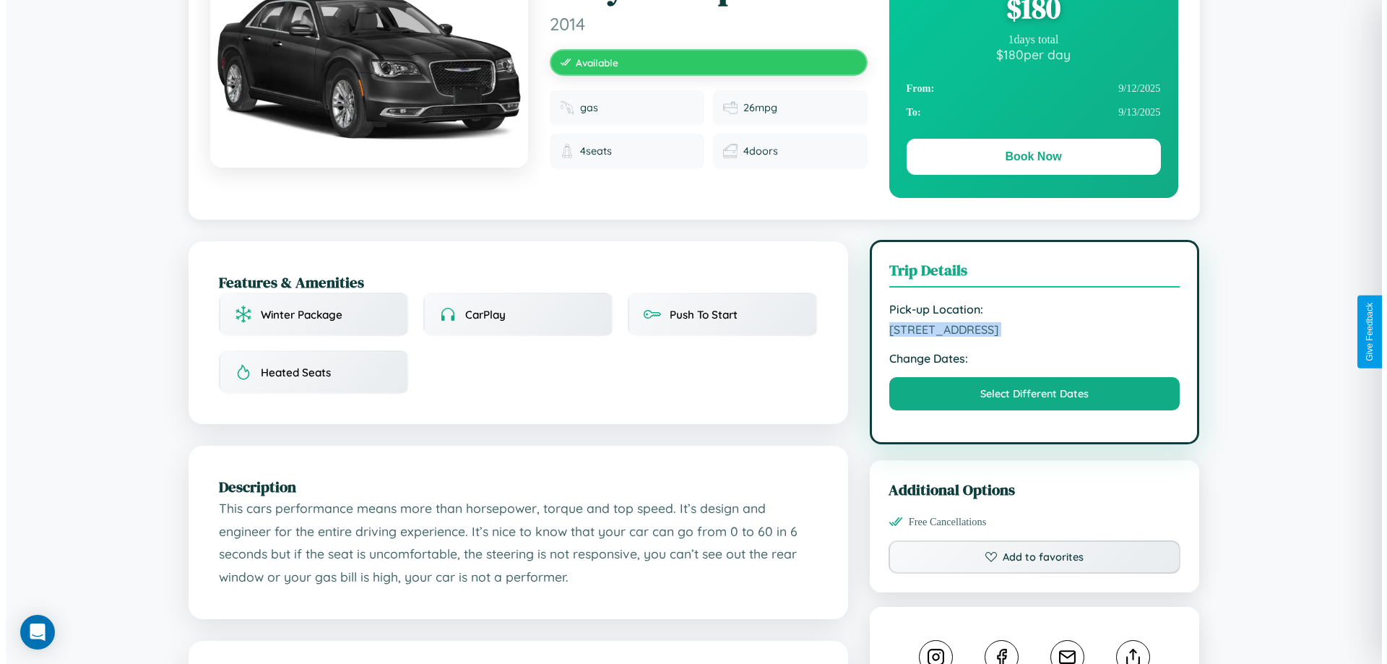
scroll to position [0, 0]
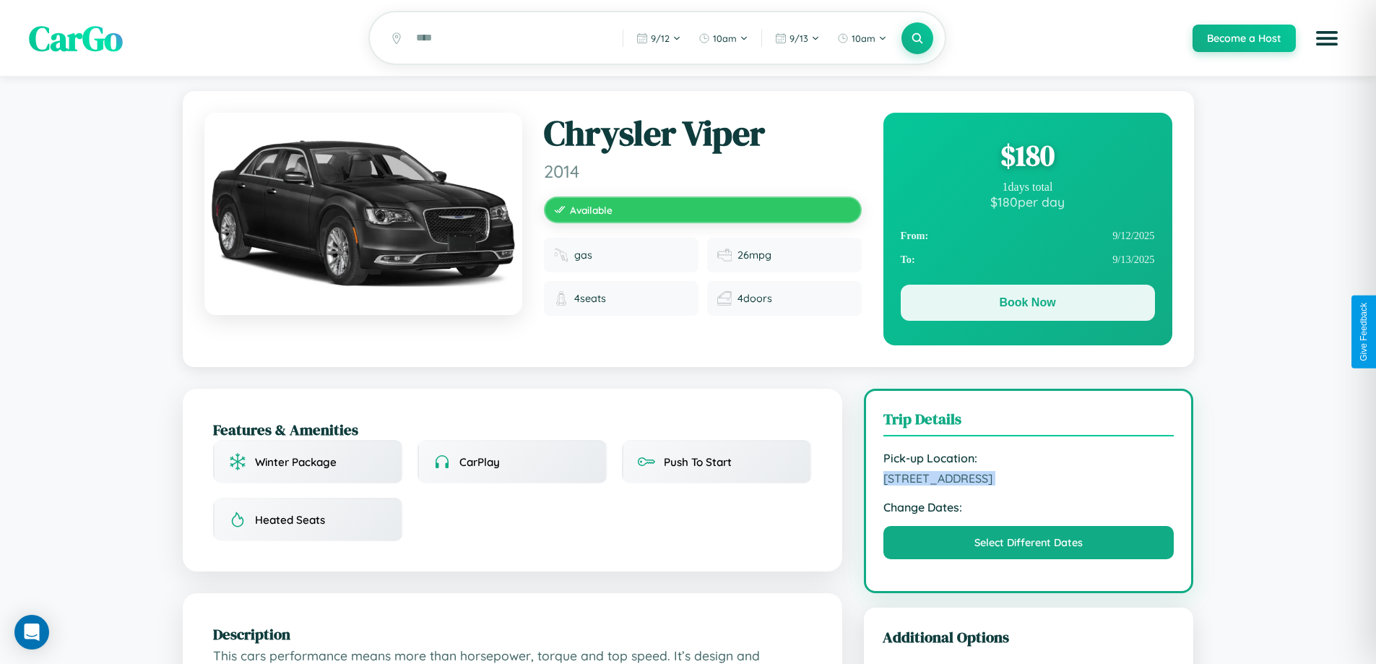
click at [1027, 306] on button "Book Now" at bounding box center [1028, 303] width 254 height 36
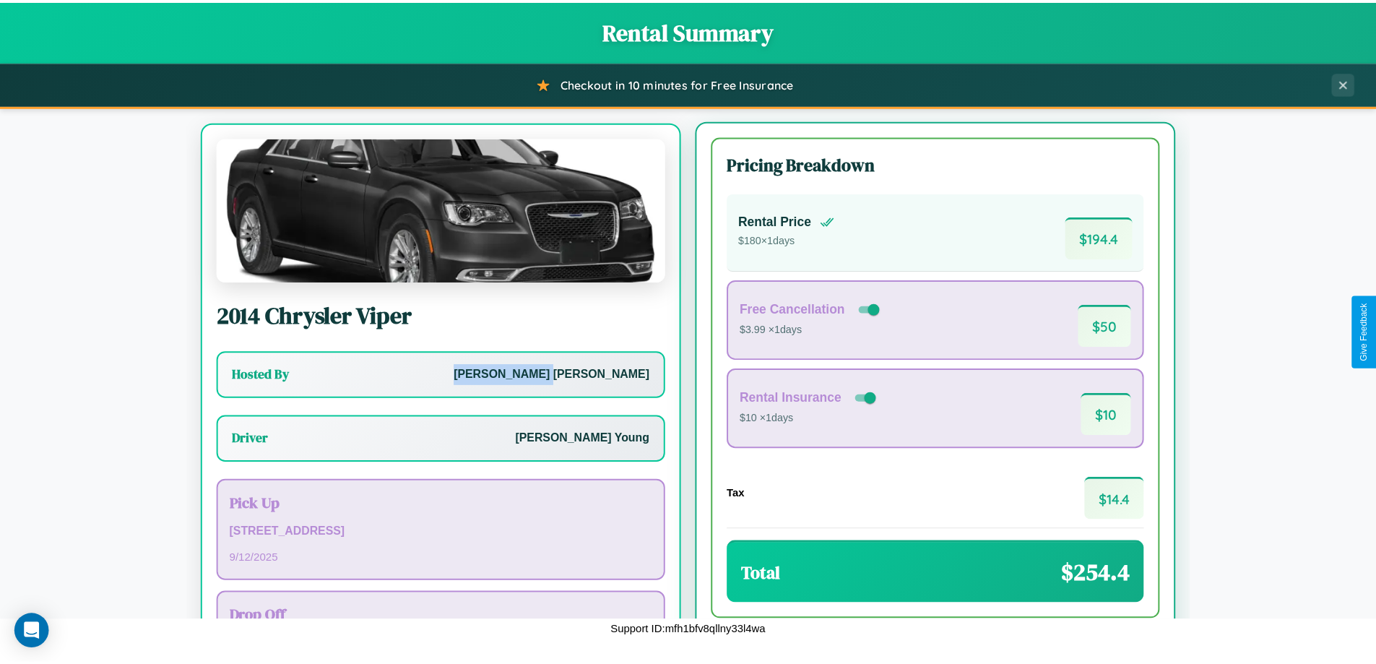
scroll to position [67, 0]
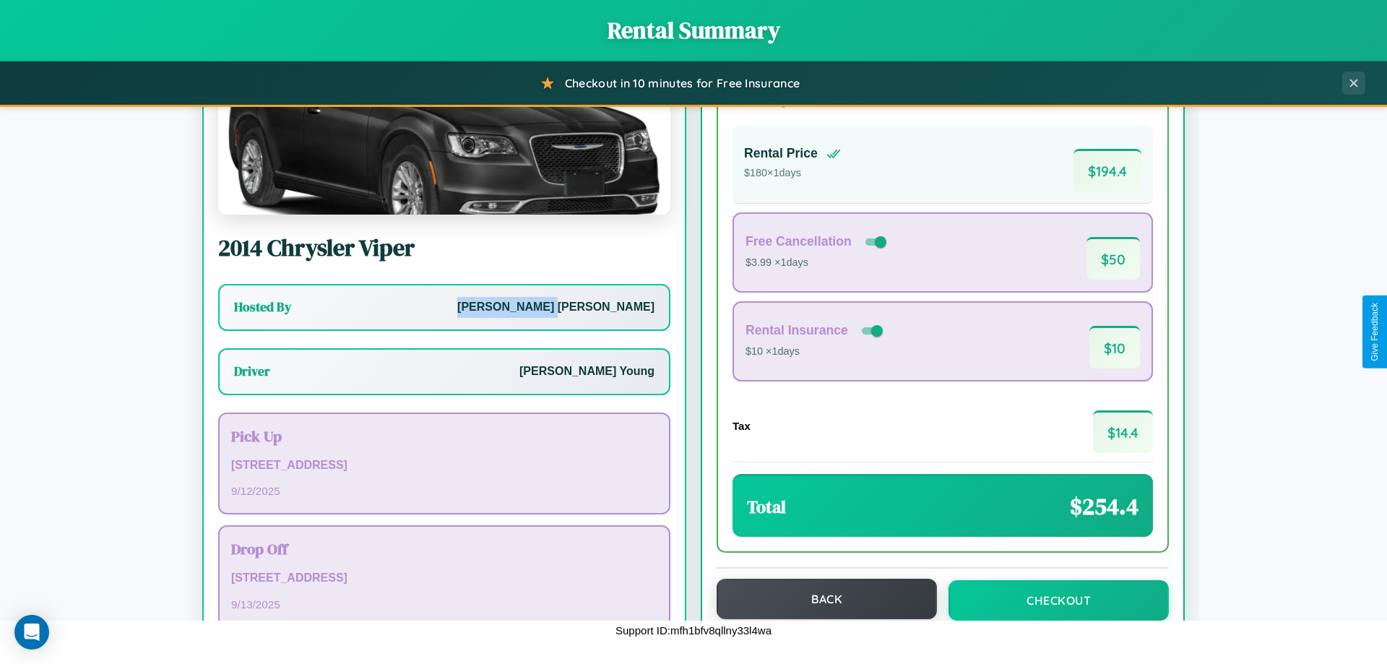
click at [820, 599] on button "Back" at bounding box center [826, 598] width 220 height 40
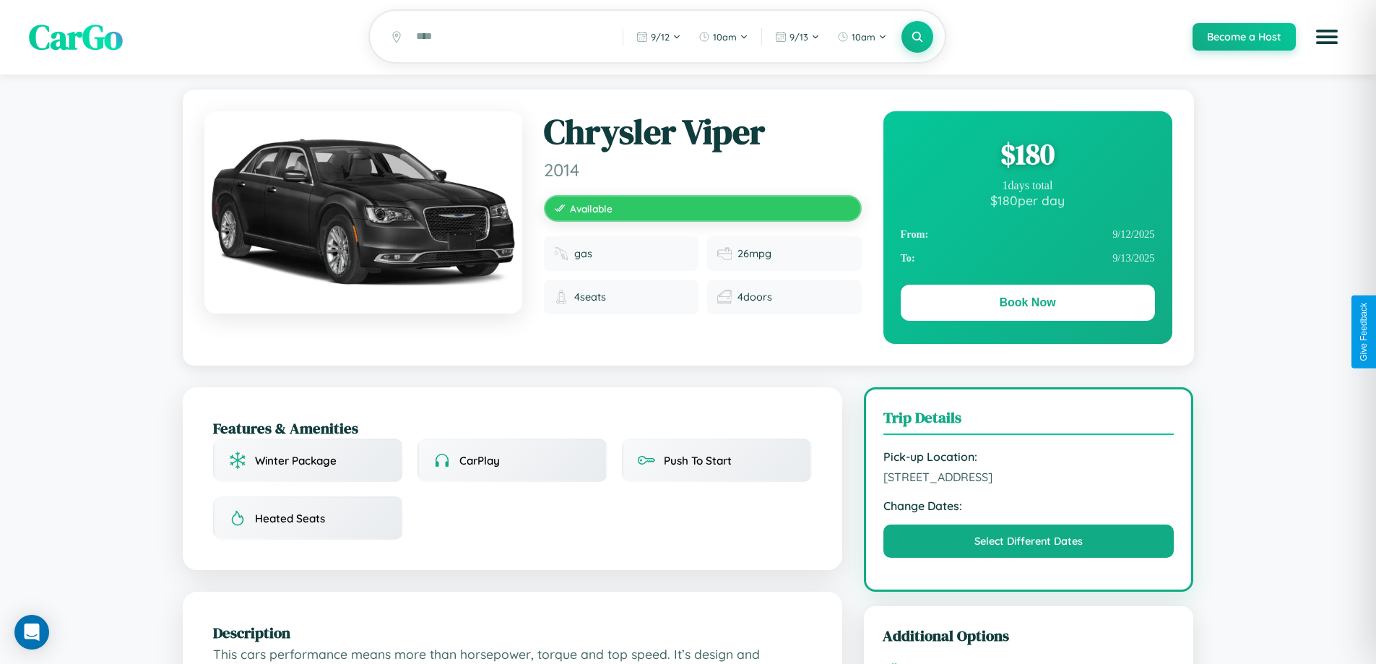
scroll to position [375, 0]
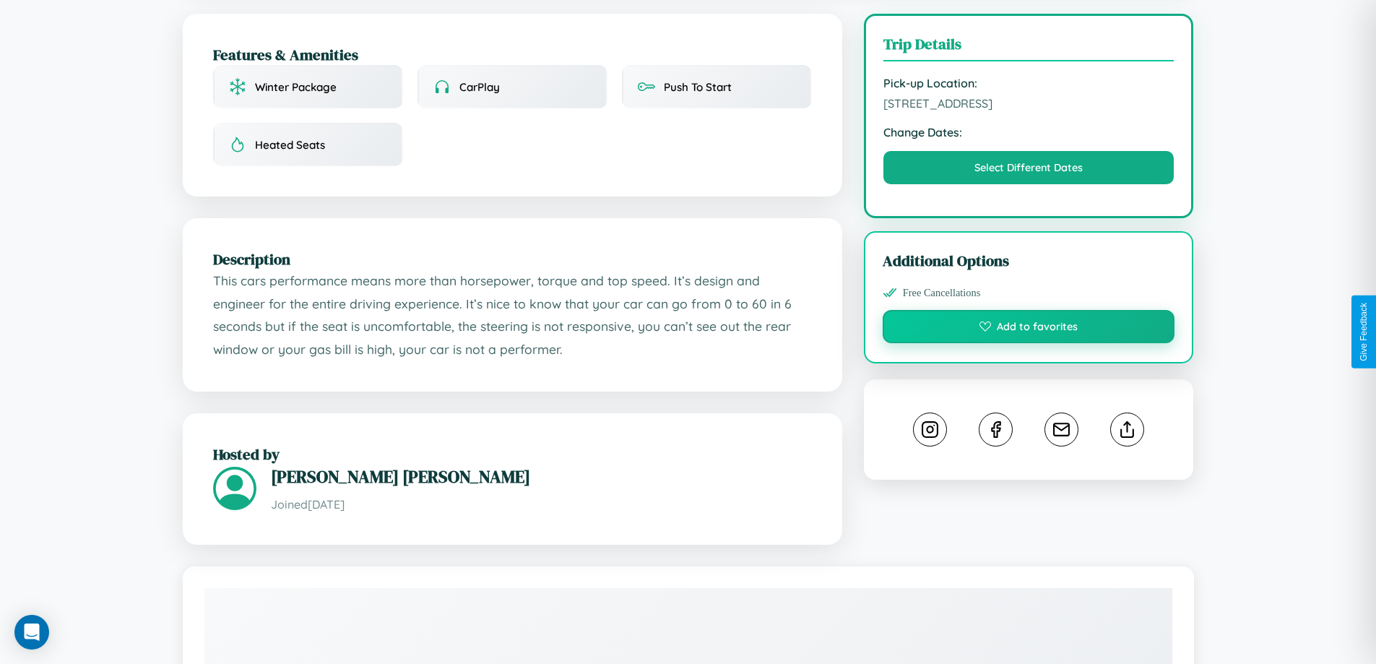
click at [1028, 329] on button "Add to favorites" at bounding box center [1029, 326] width 292 height 33
